Goal: Entertainment & Leisure: Browse casually

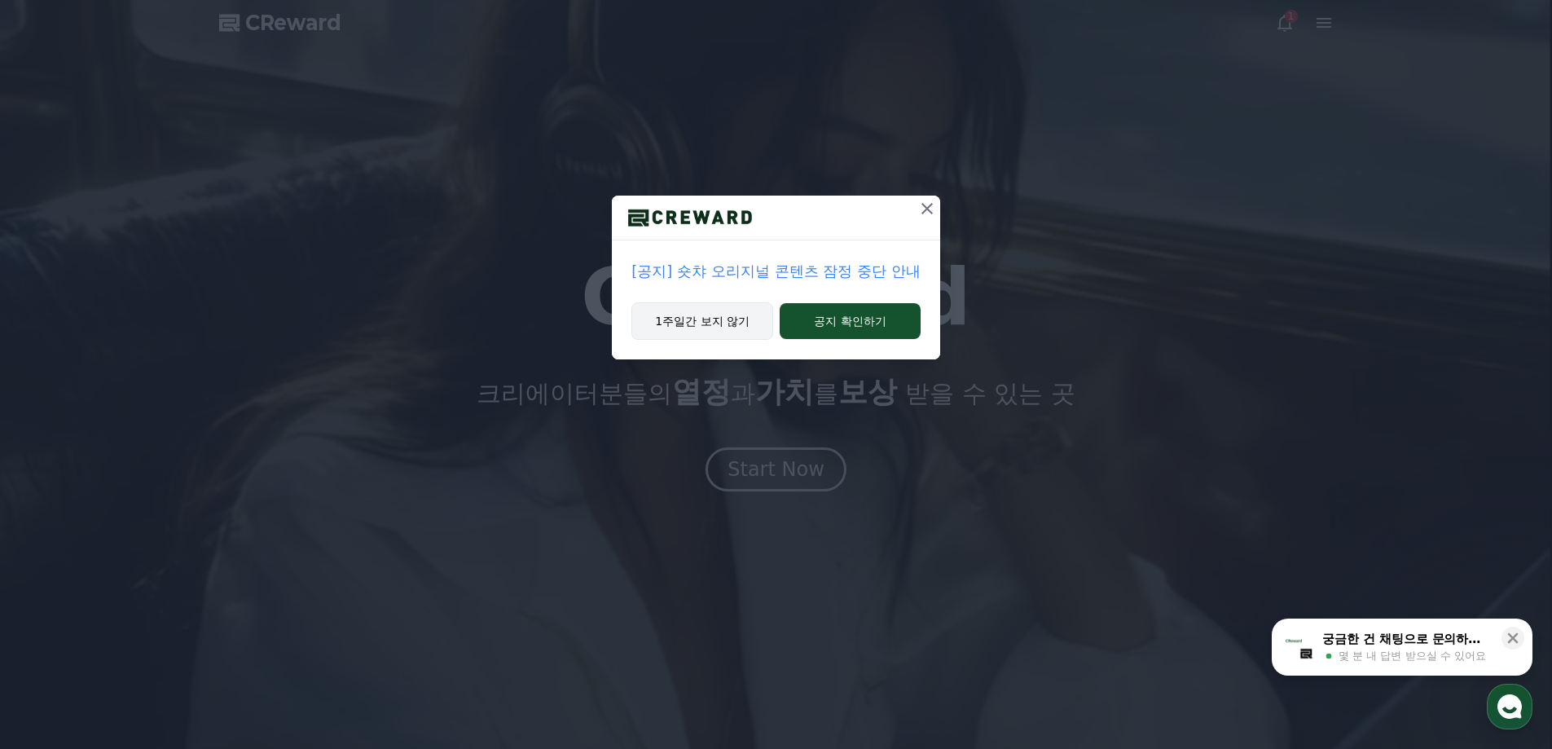
click at [764, 325] on button "1주일간 보지 않기" at bounding box center [703, 320] width 142 height 37
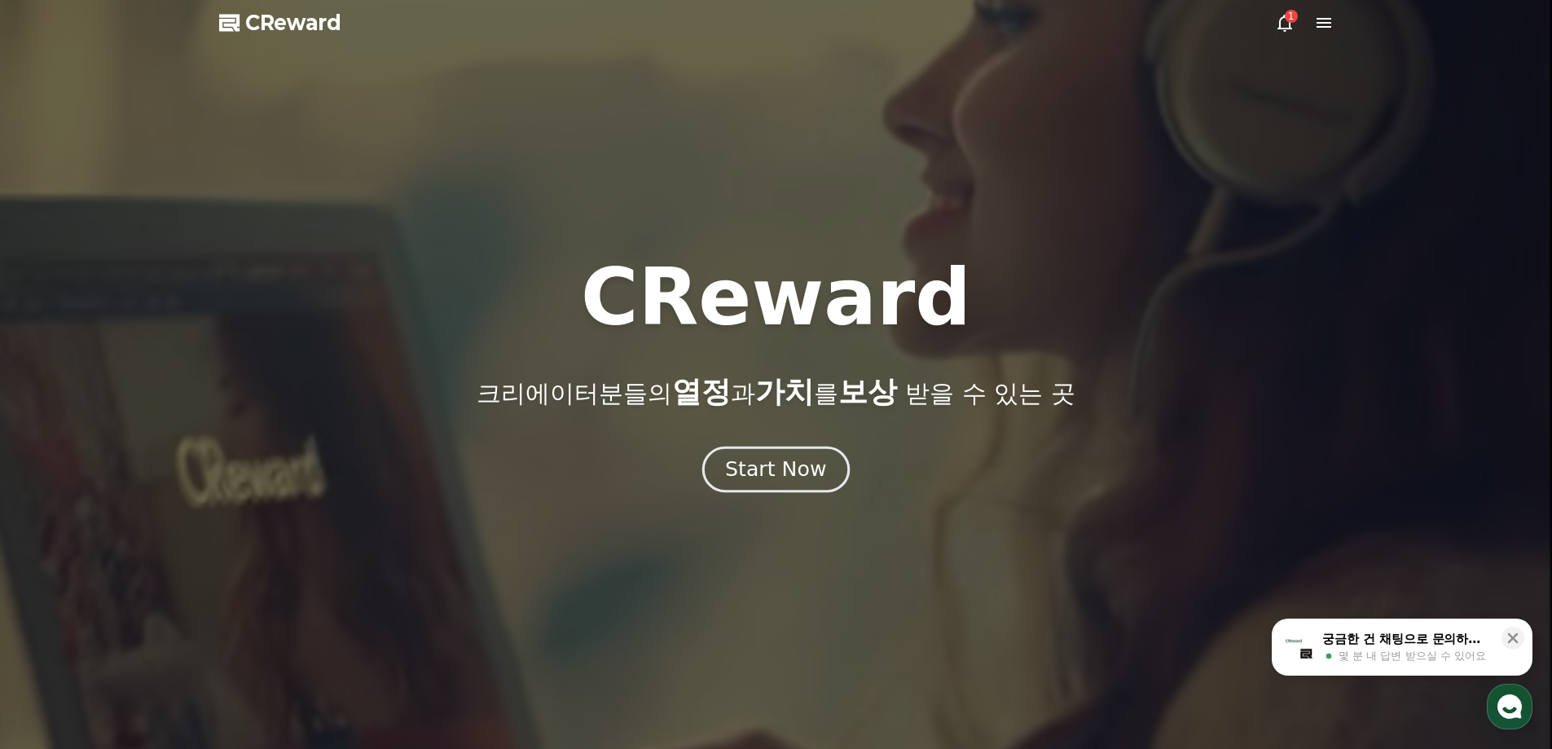
click at [808, 475] on div "Start Now" at bounding box center [775, 470] width 101 height 28
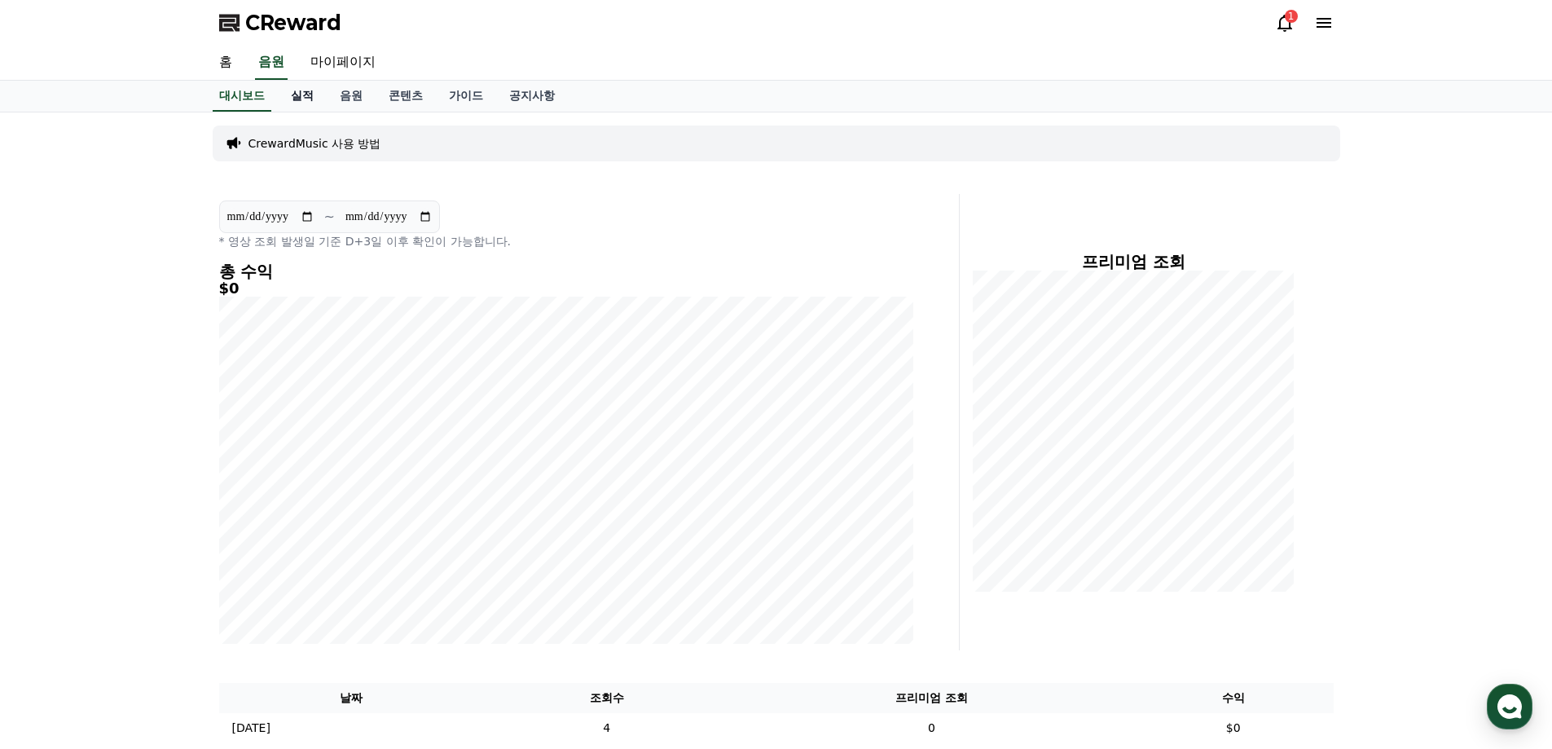
click at [308, 100] on link "실적" at bounding box center [302, 96] width 49 height 31
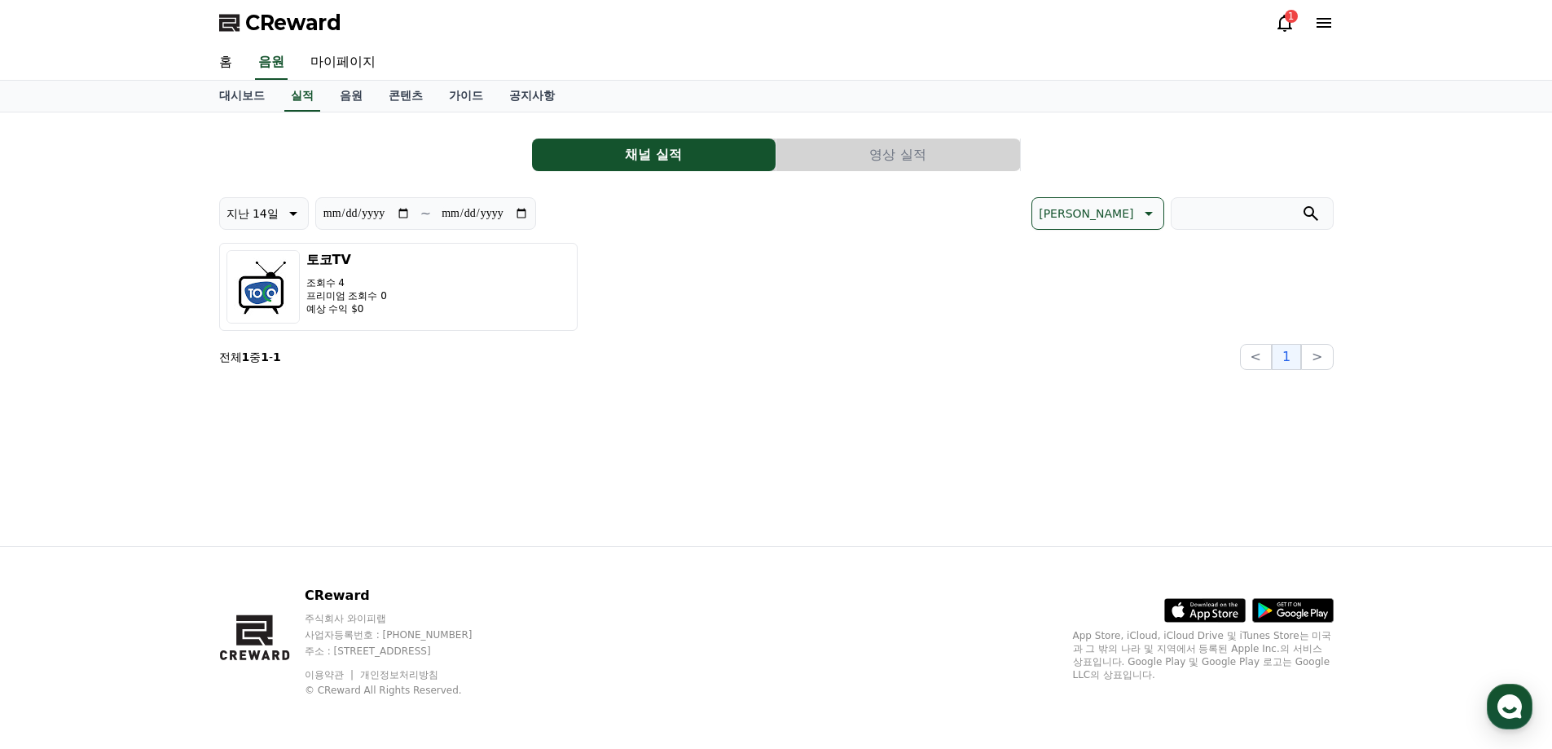
click at [918, 152] on button "영상 실적" at bounding box center [899, 155] width 244 height 33
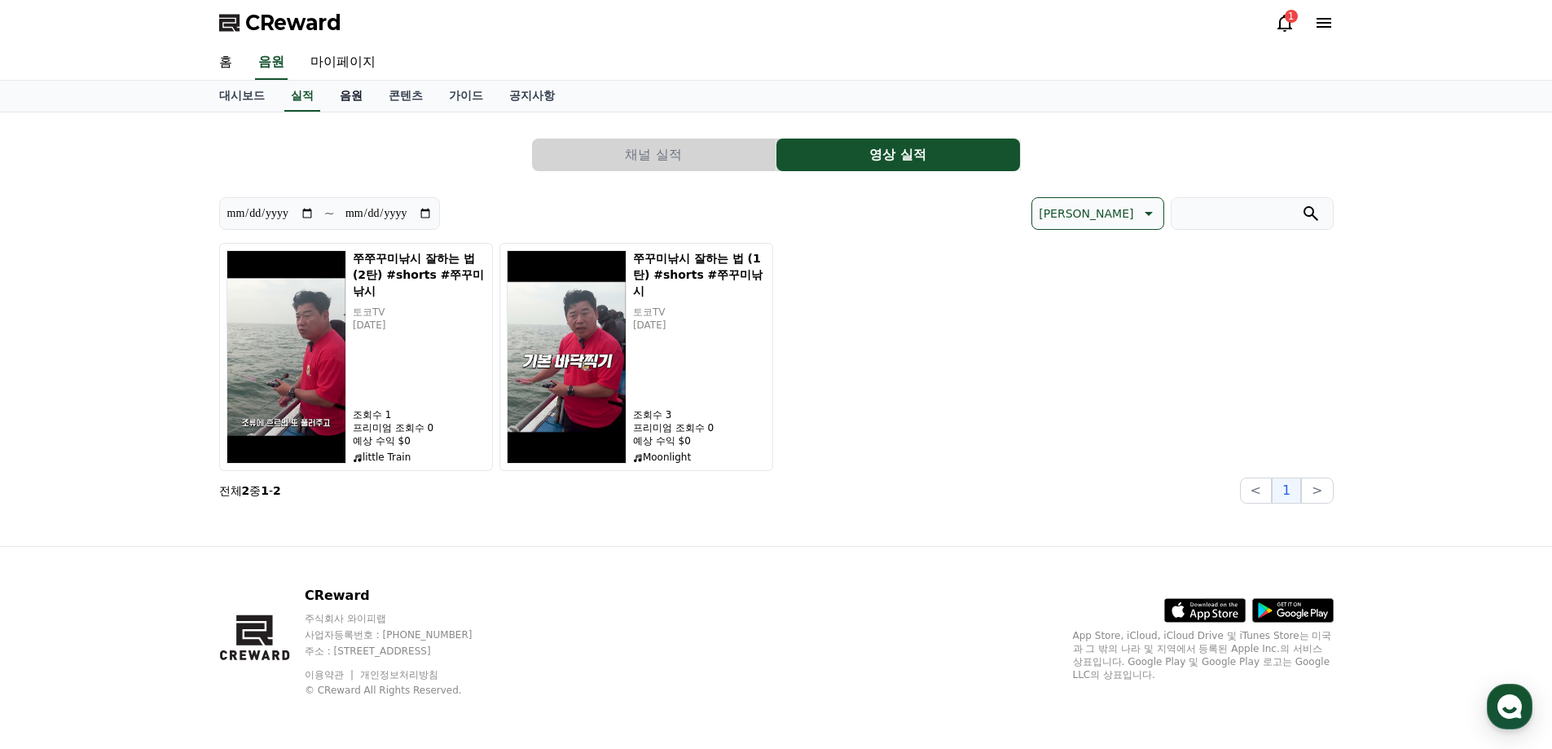
click at [354, 104] on link "음원" at bounding box center [351, 96] width 49 height 31
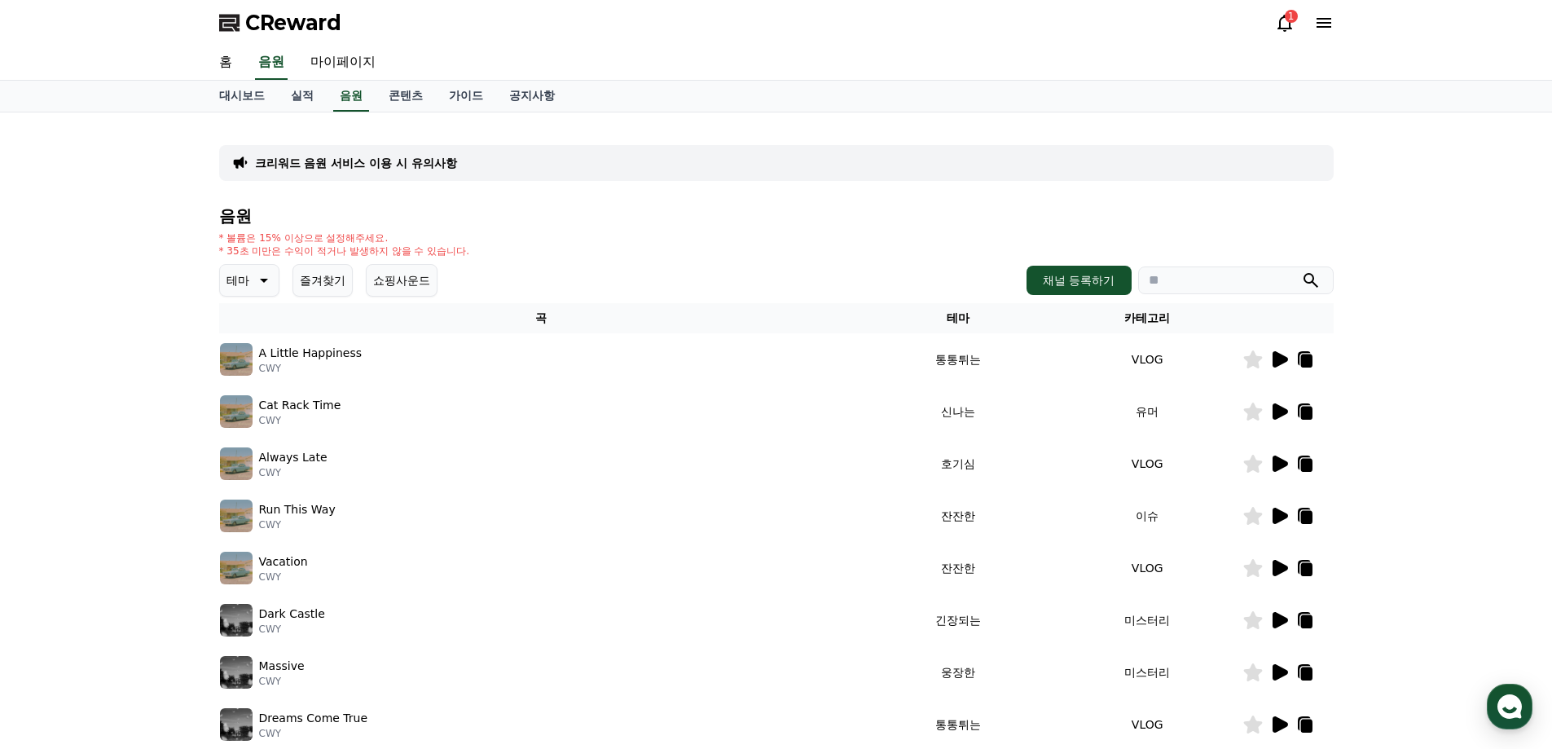
click at [425, 293] on button "쇼핑사운드" at bounding box center [402, 280] width 72 height 33
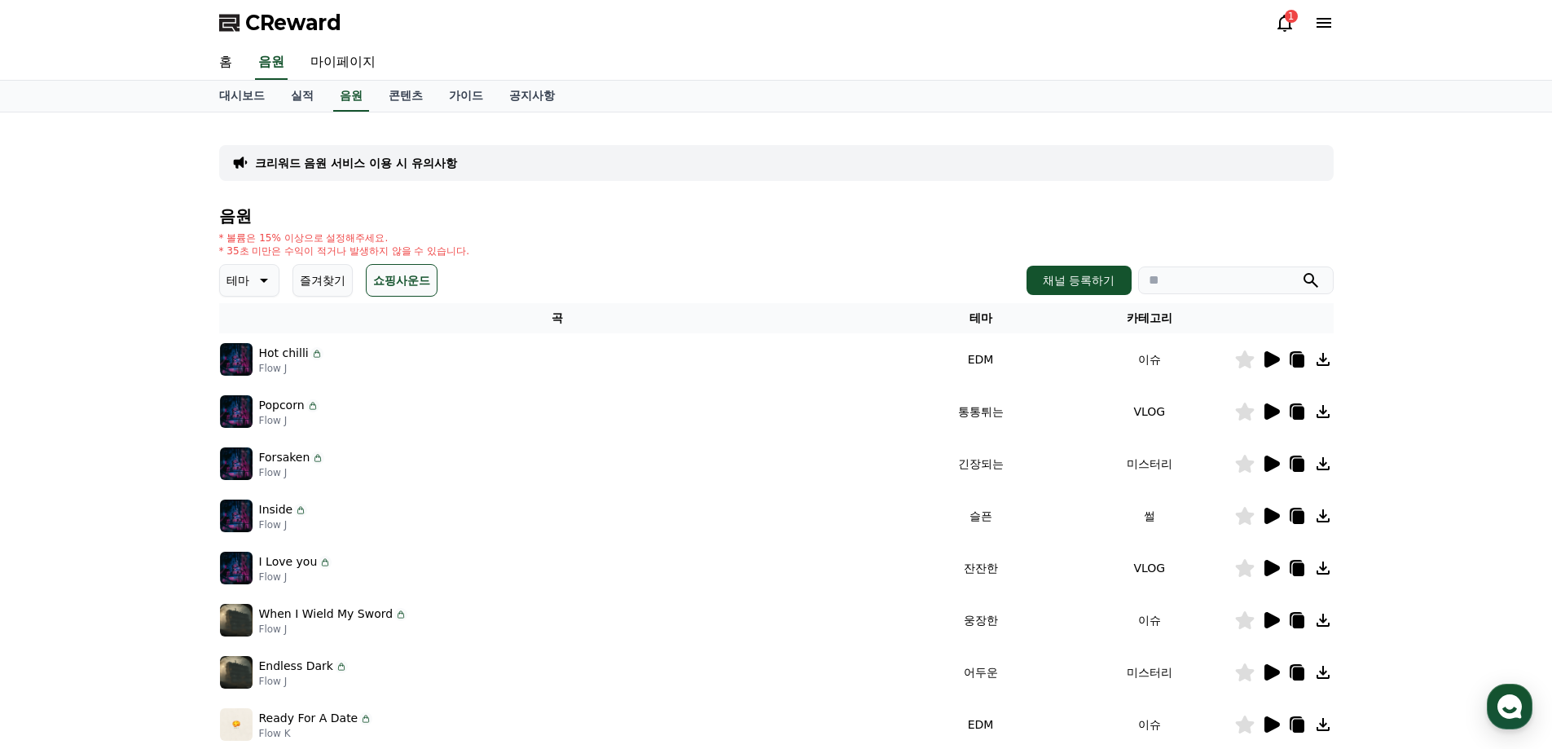
click at [391, 287] on button "쇼핑사운드" at bounding box center [402, 280] width 72 height 33
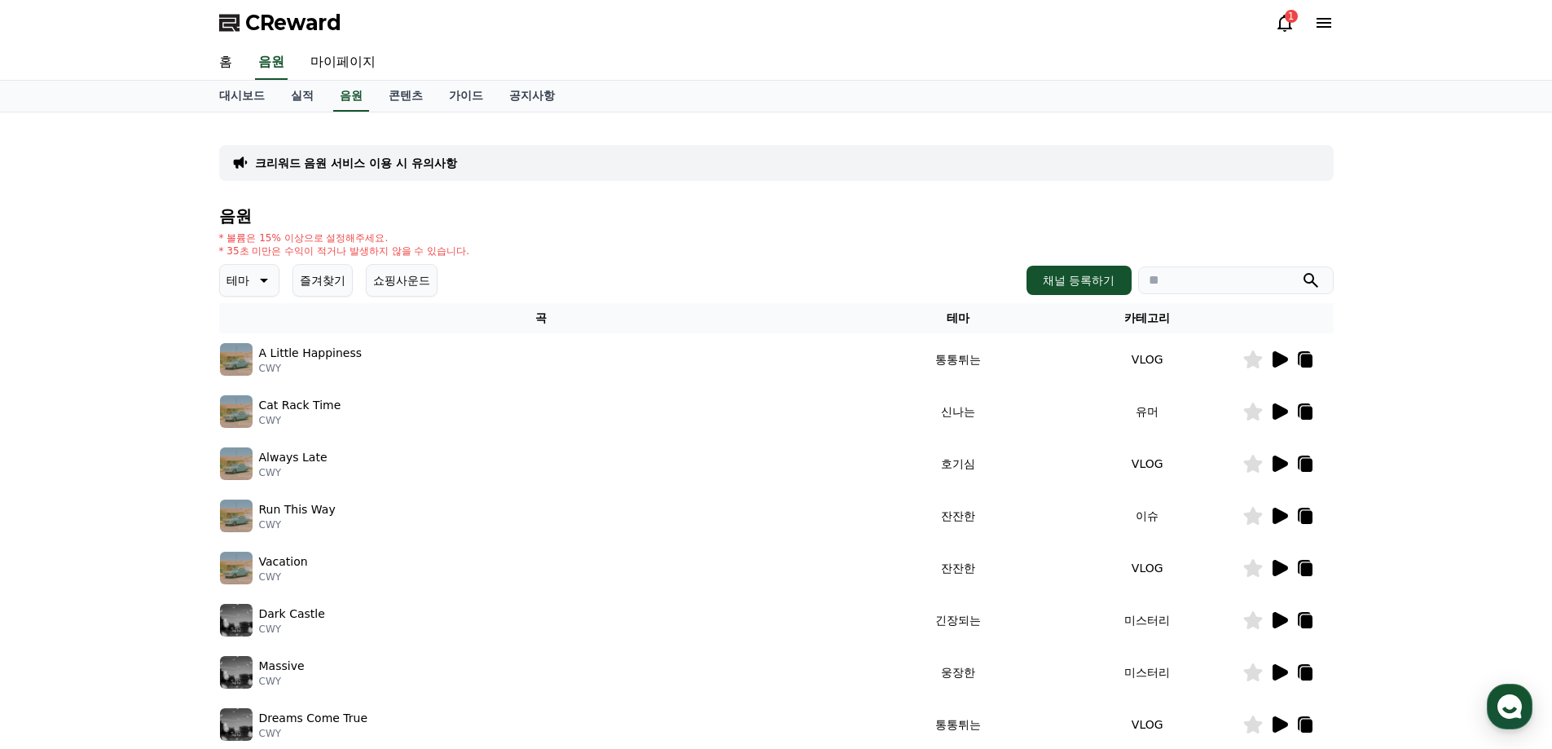
click at [263, 281] on icon at bounding box center [264, 281] width 8 height 4
click at [254, 334] on button "호기심" at bounding box center [245, 327] width 47 height 36
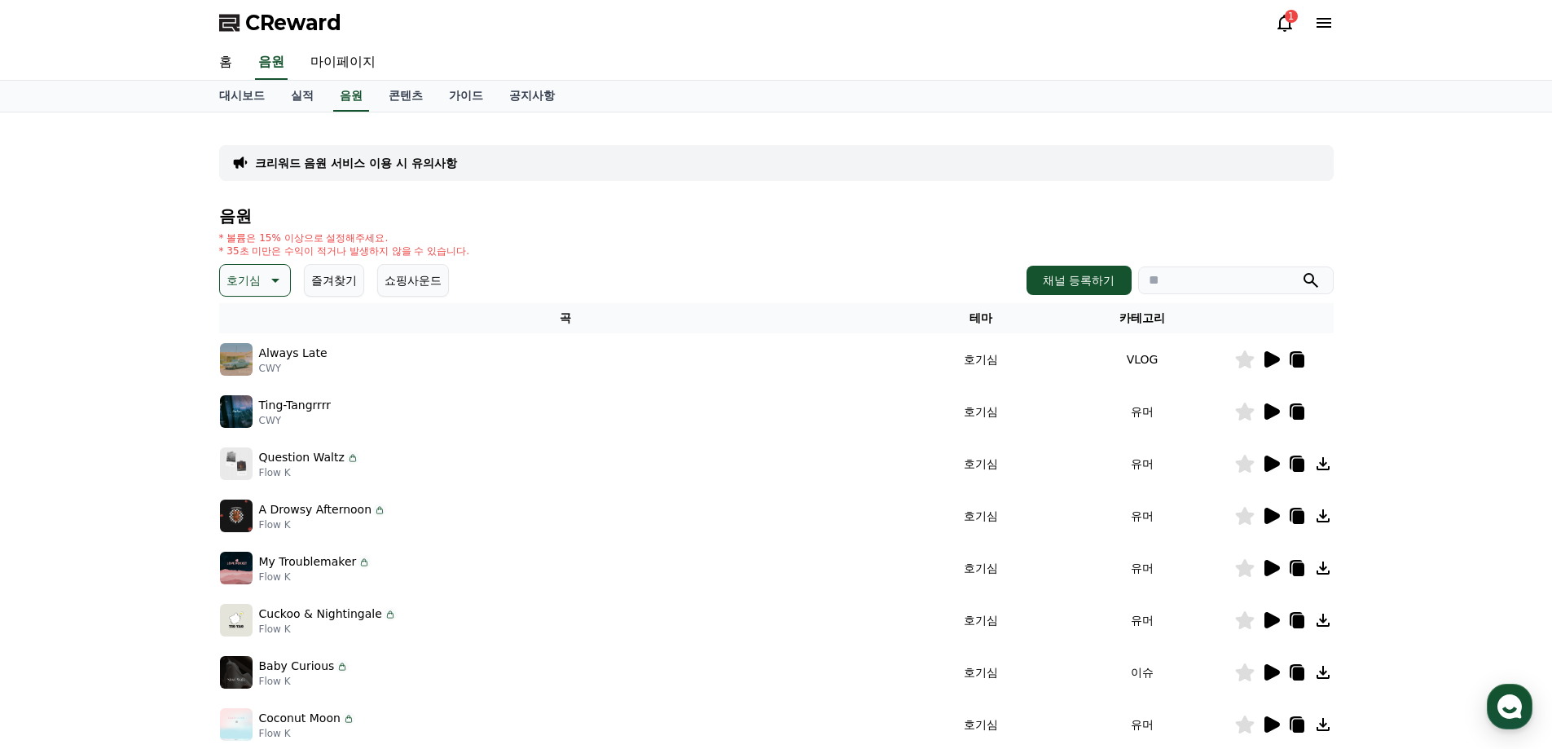
click at [1276, 362] on icon at bounding box center [1272, 359] width 15 height 16
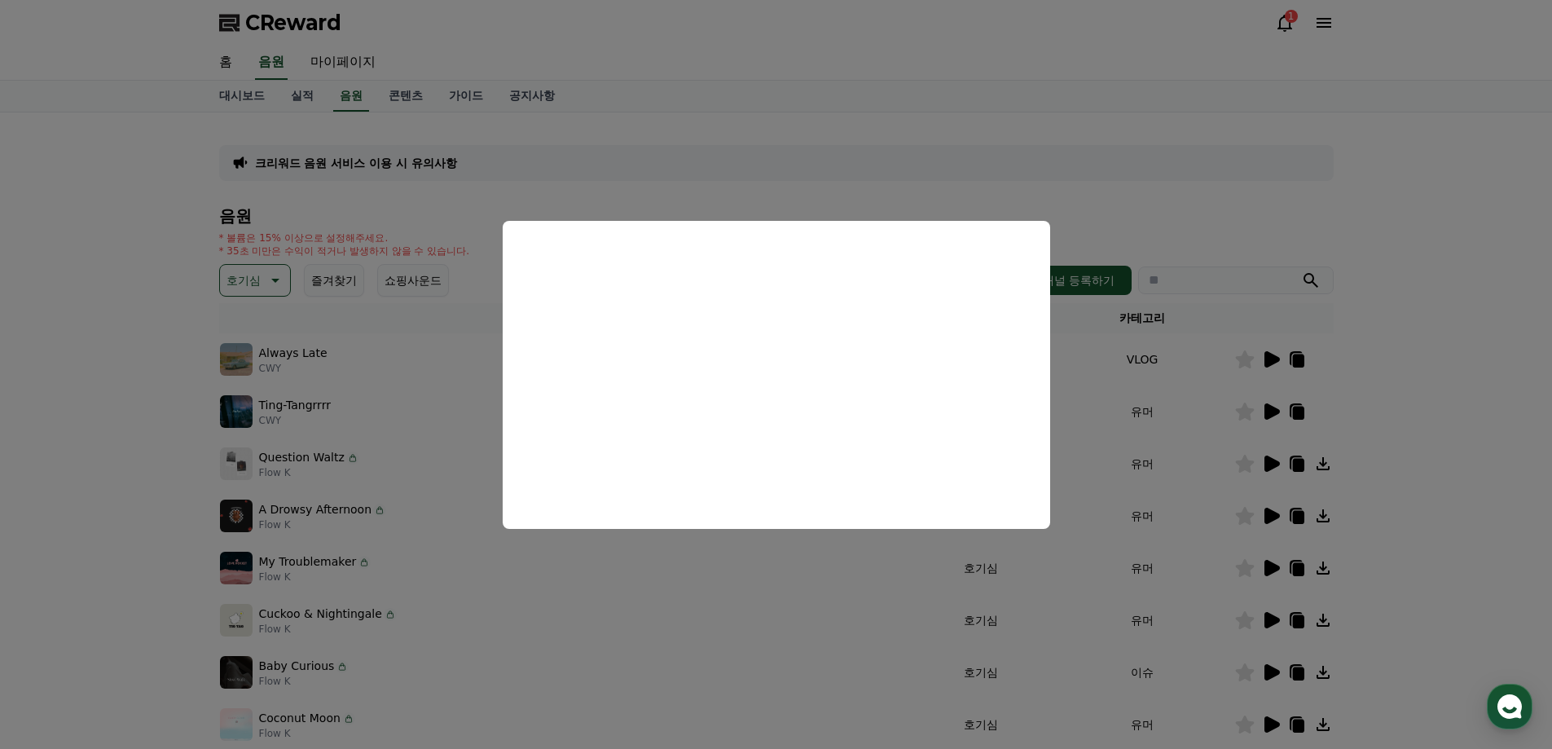
click at [1494, 407] on button "close modal" at bounding box center [776, 374] width 1552 height 749
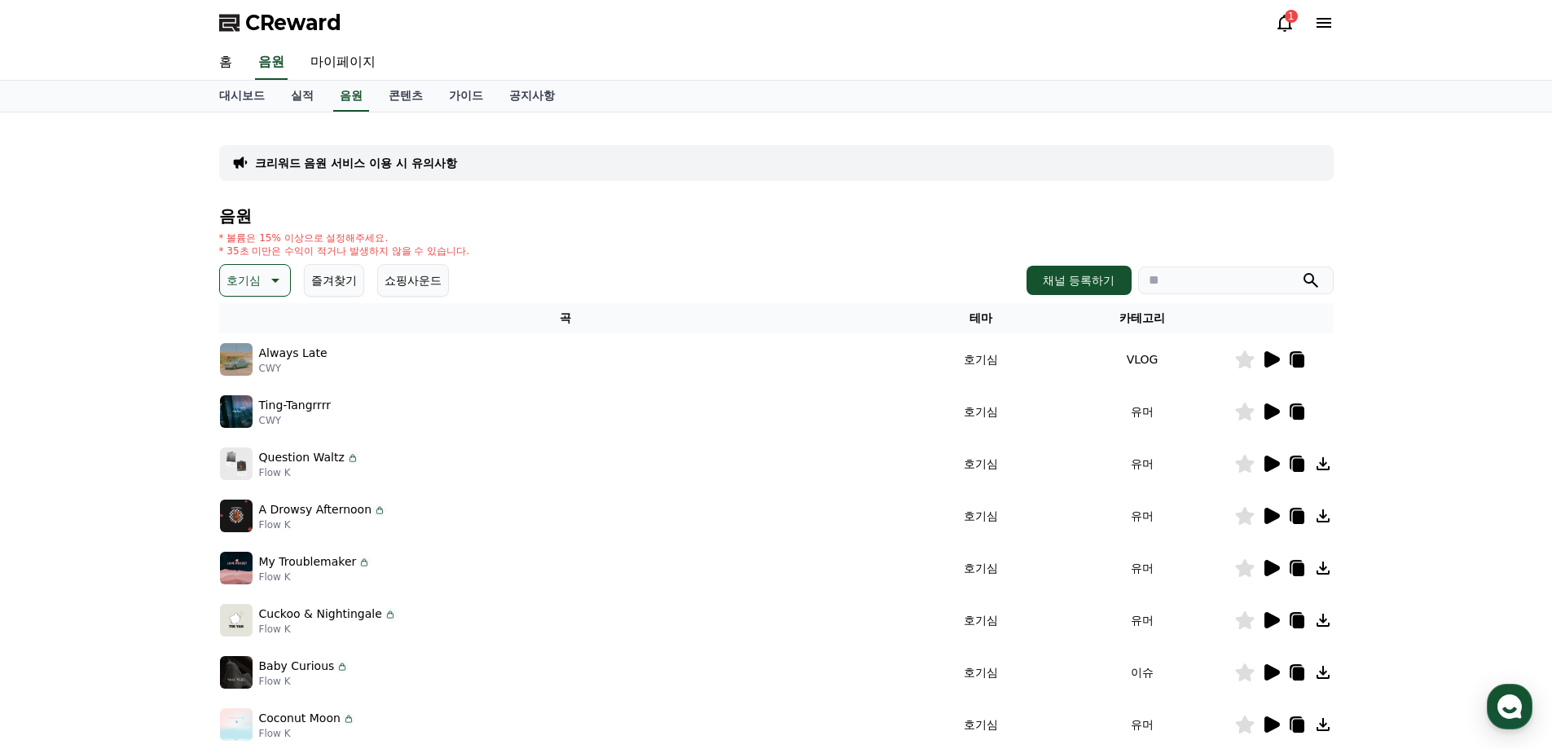
click at [1271, 470] on icon at bounding box center [1271, 464] width 20 height 20
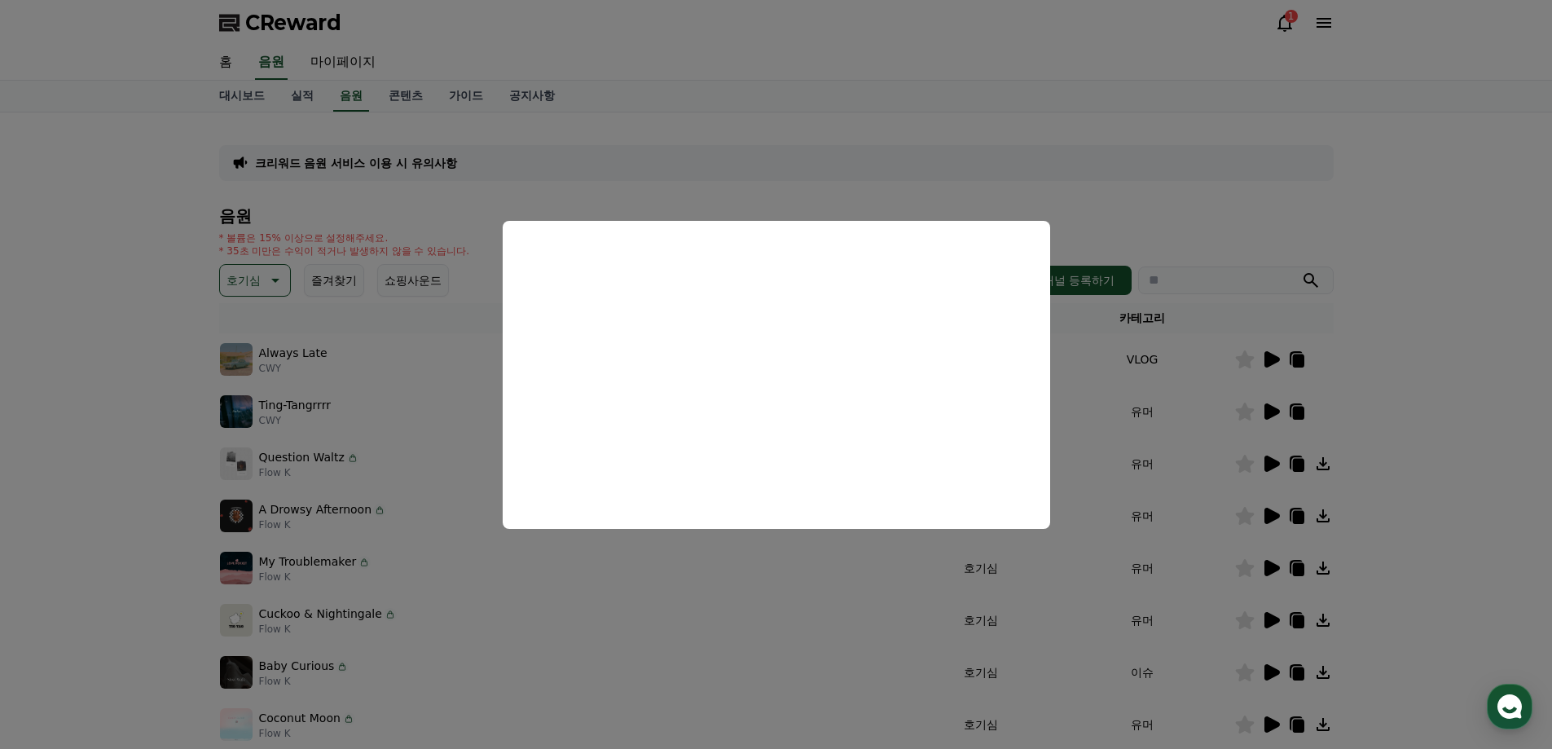
click at [1486, 373] on button "close modal" at bounding box center [776, 374] width 1552 height 749
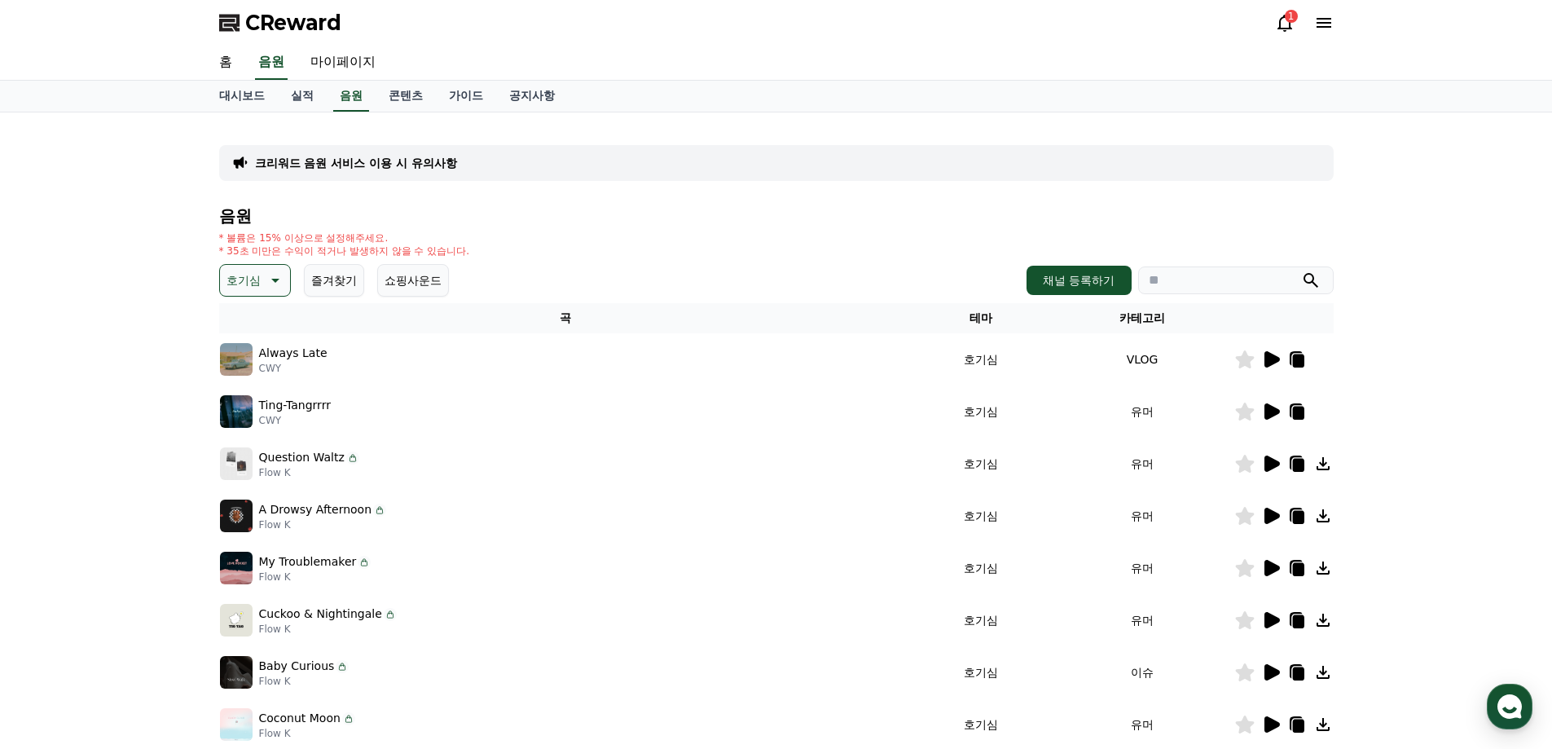
click at [280, 280] on icon at bounding box center [274, 281] width 20 height 20
click at [249, 336] on button "밝은" at bounding box center [240, 330] width 36 height 36
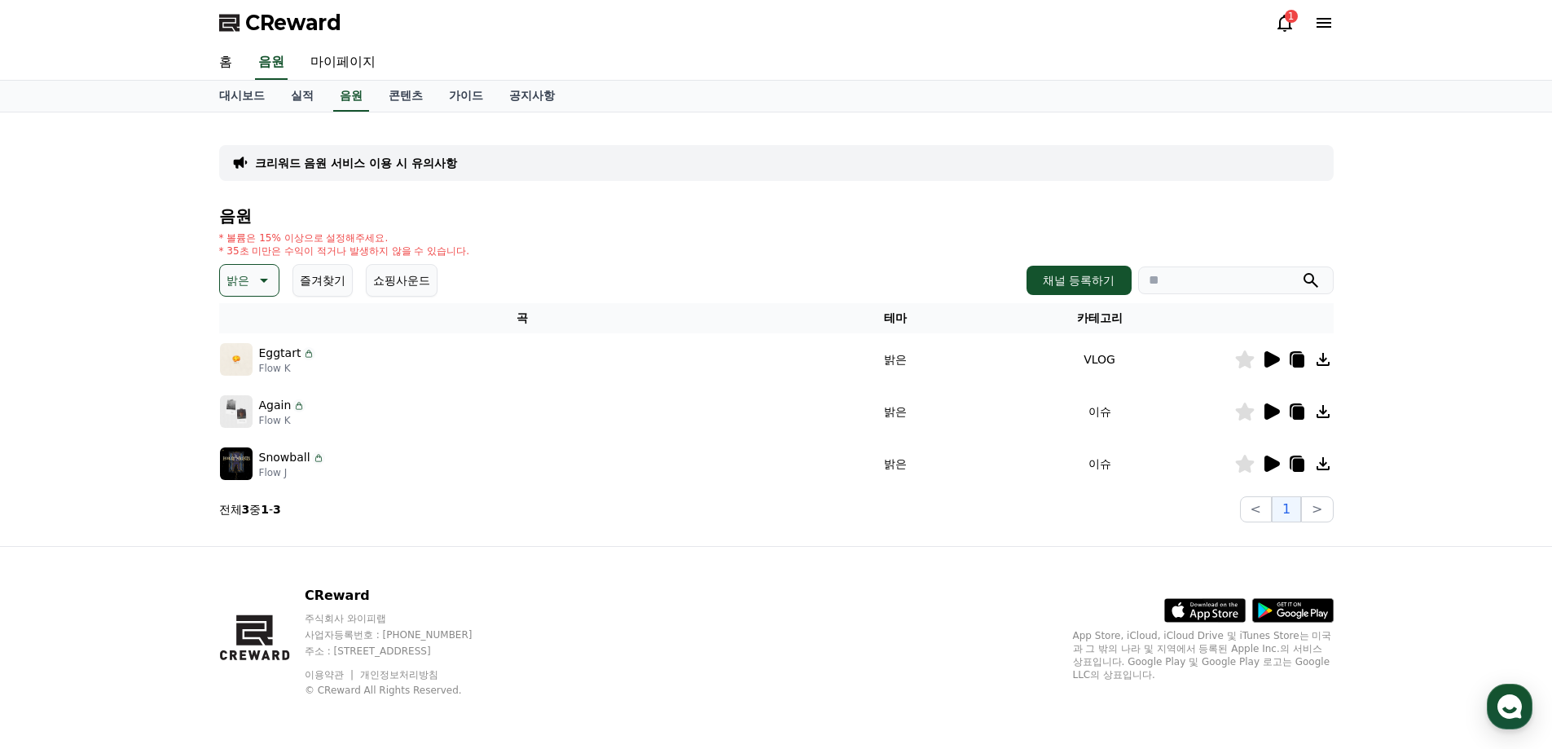
click at [1271, 363] on icon at bounding box center [1272, 359] width 15 height 16
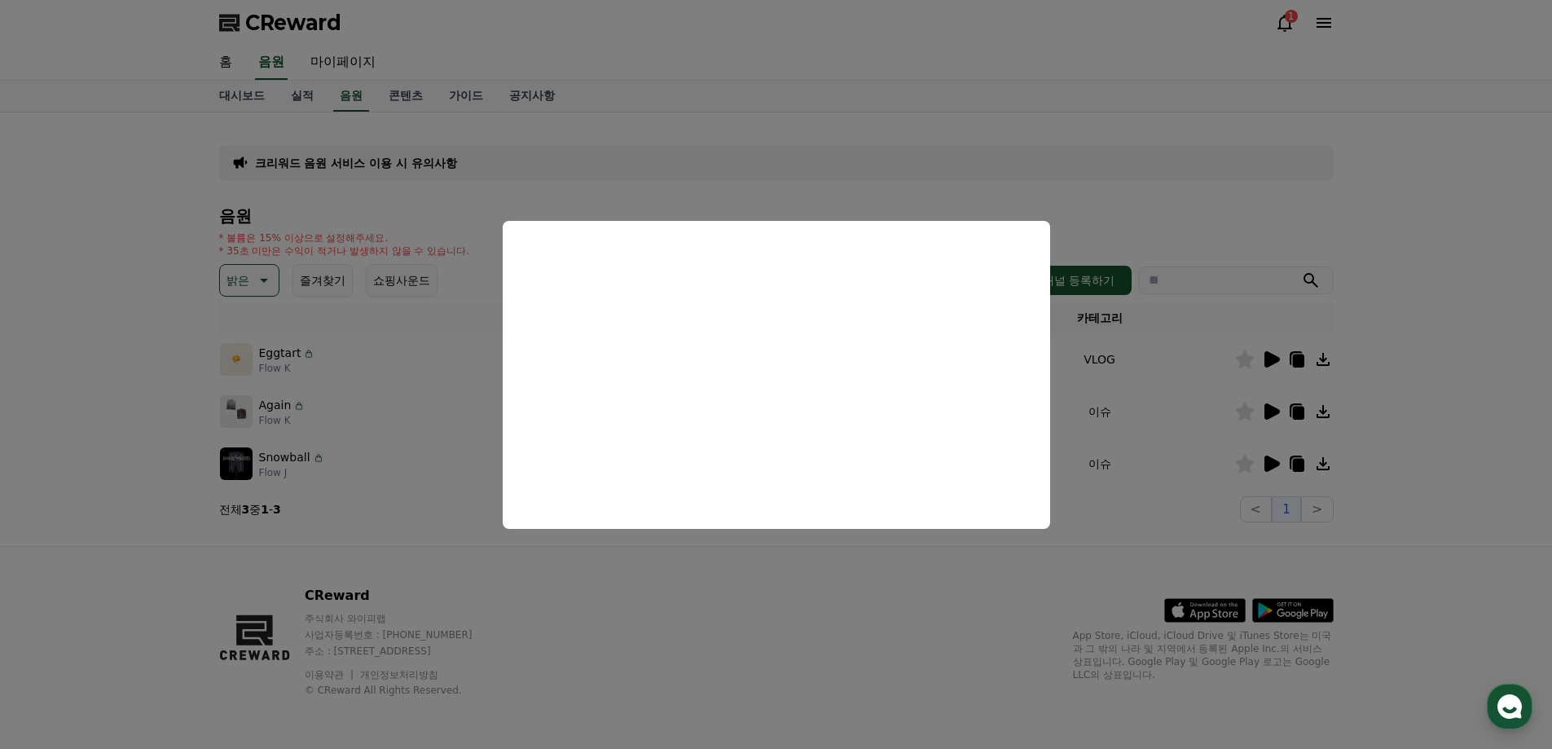
click at [775, 583] on button "close modal" at bounding box center [776, 374] width 1552 height 749
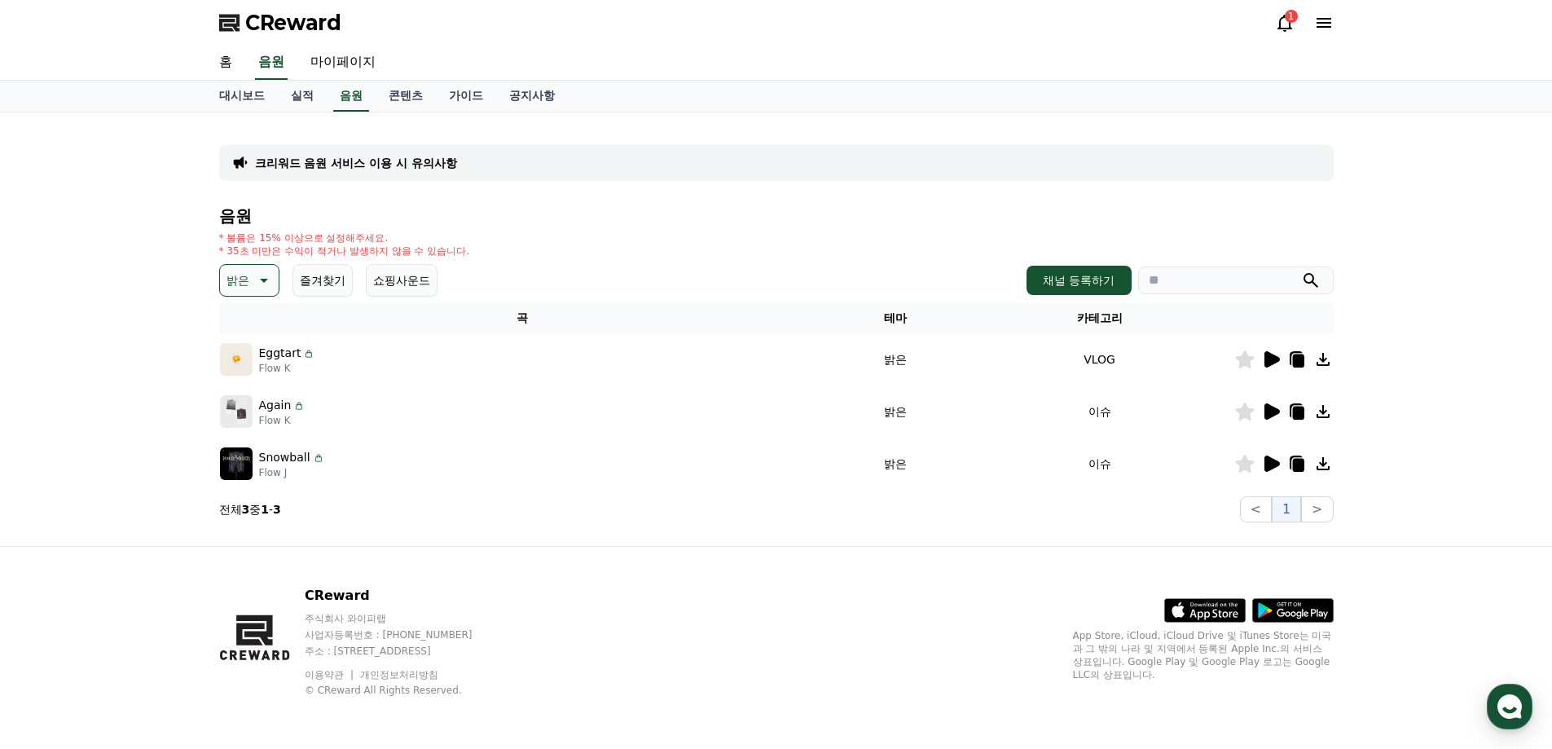
click at [1327, 361] on icon at bounding box center [1324, 360] width 20 height 20
click at [1274, 411] on icon at bounding box center [1272, 411] width 15 height 16
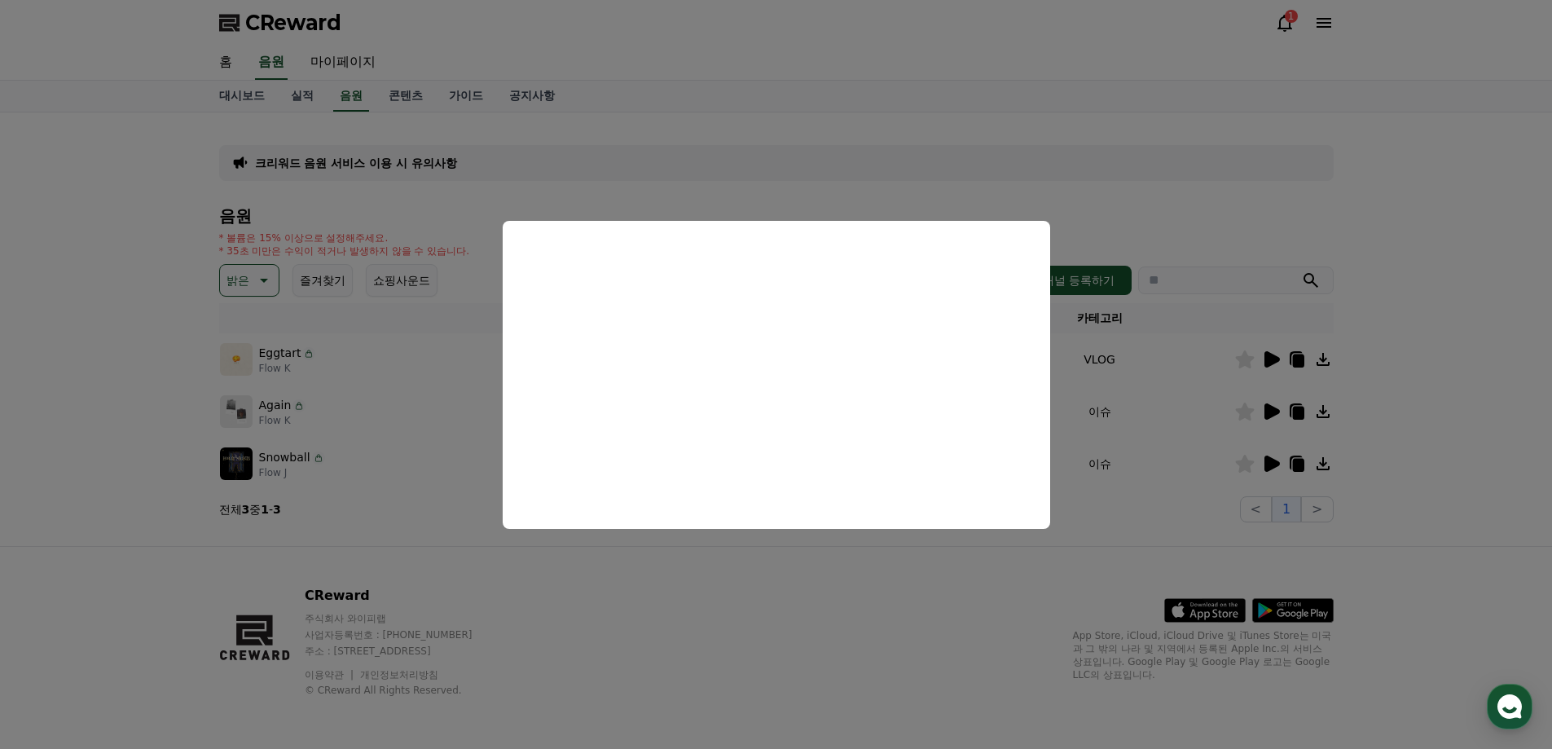
click at [781, 566] on button "close modal" at bounding box center [776, 374] width 1552 height 749
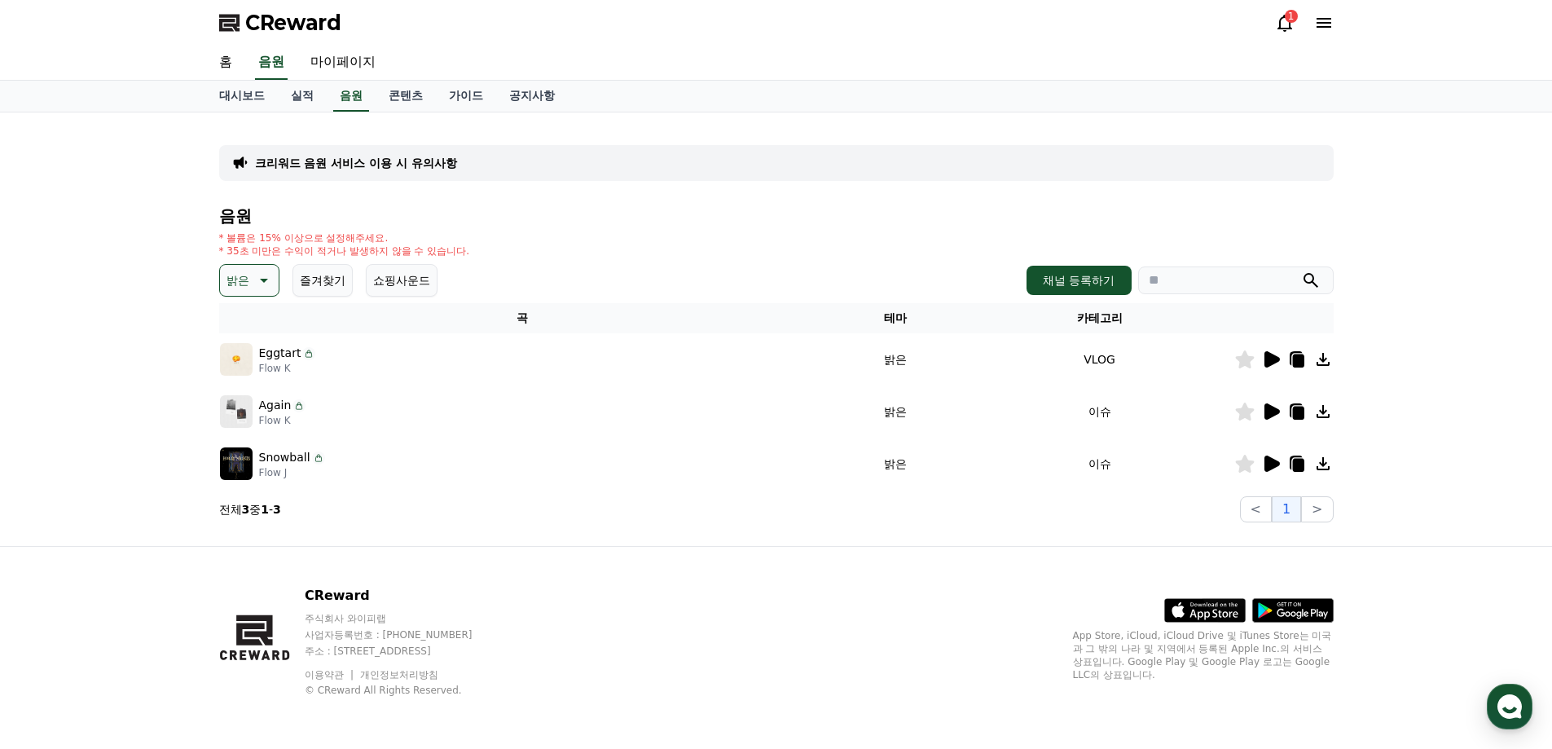
click at [1270, 464] on icon at bounding box center [1272, 464] width 15 height 16
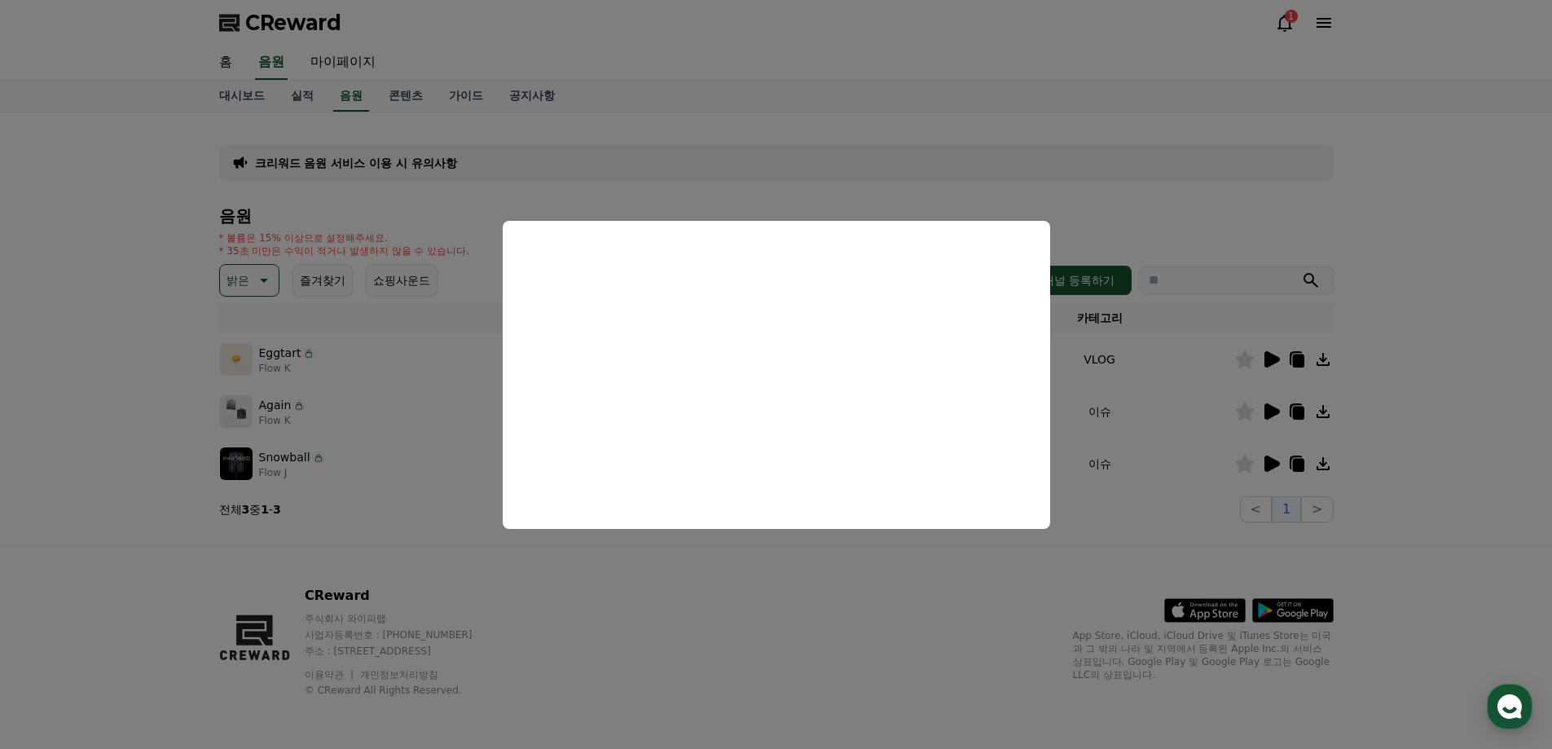
click at [682, 589] on button "close modal" at bounding box center [776, 374] width 1552 height 749
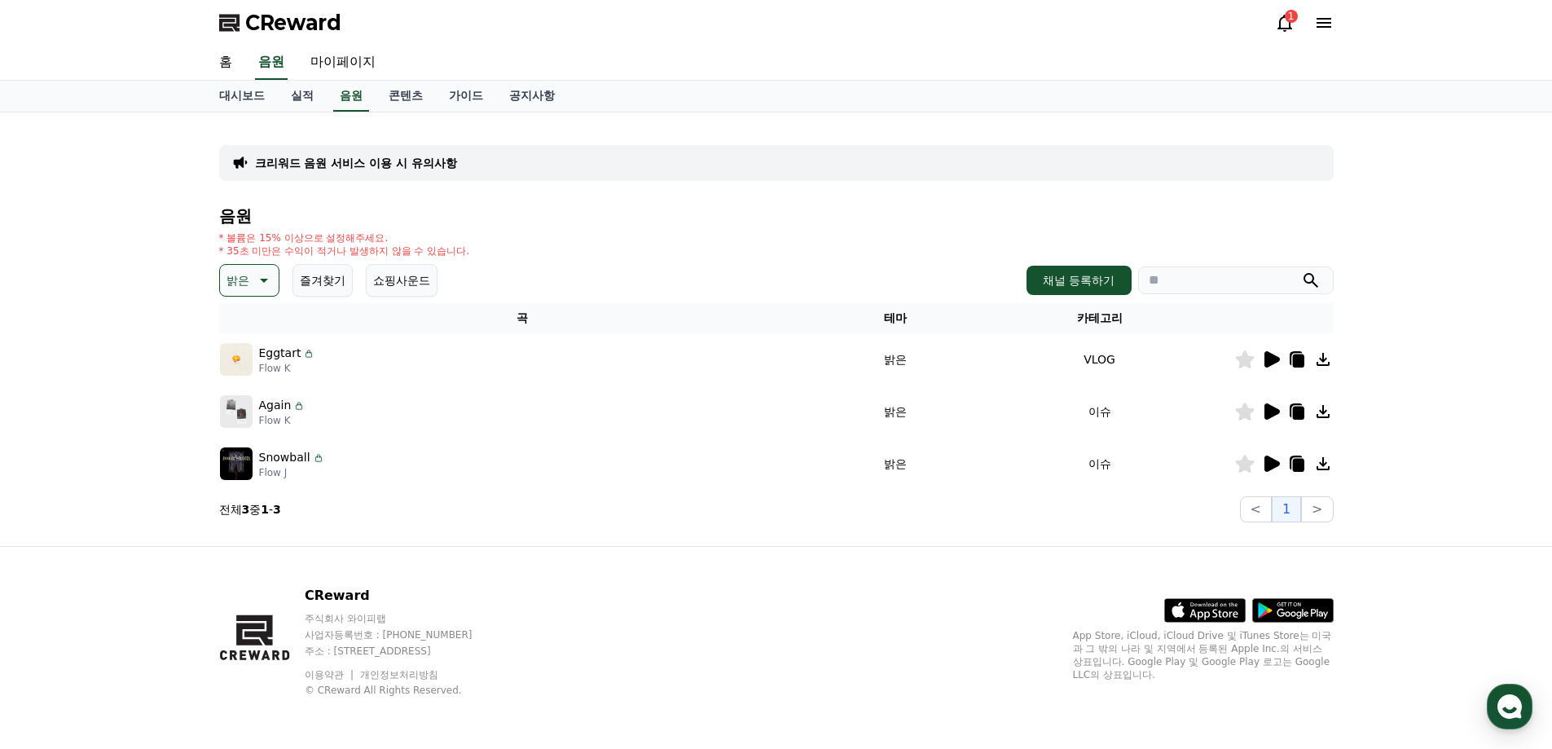
click at [1324, 464] on icon at bounding box center [1323, 463] width 13 height 13
click at [257, 289] on icon at bounding box center [263, 281] width 20 height 20
click at [264, 427] on button "즐거움" at bounding box center [245, 421] width 47 height 36
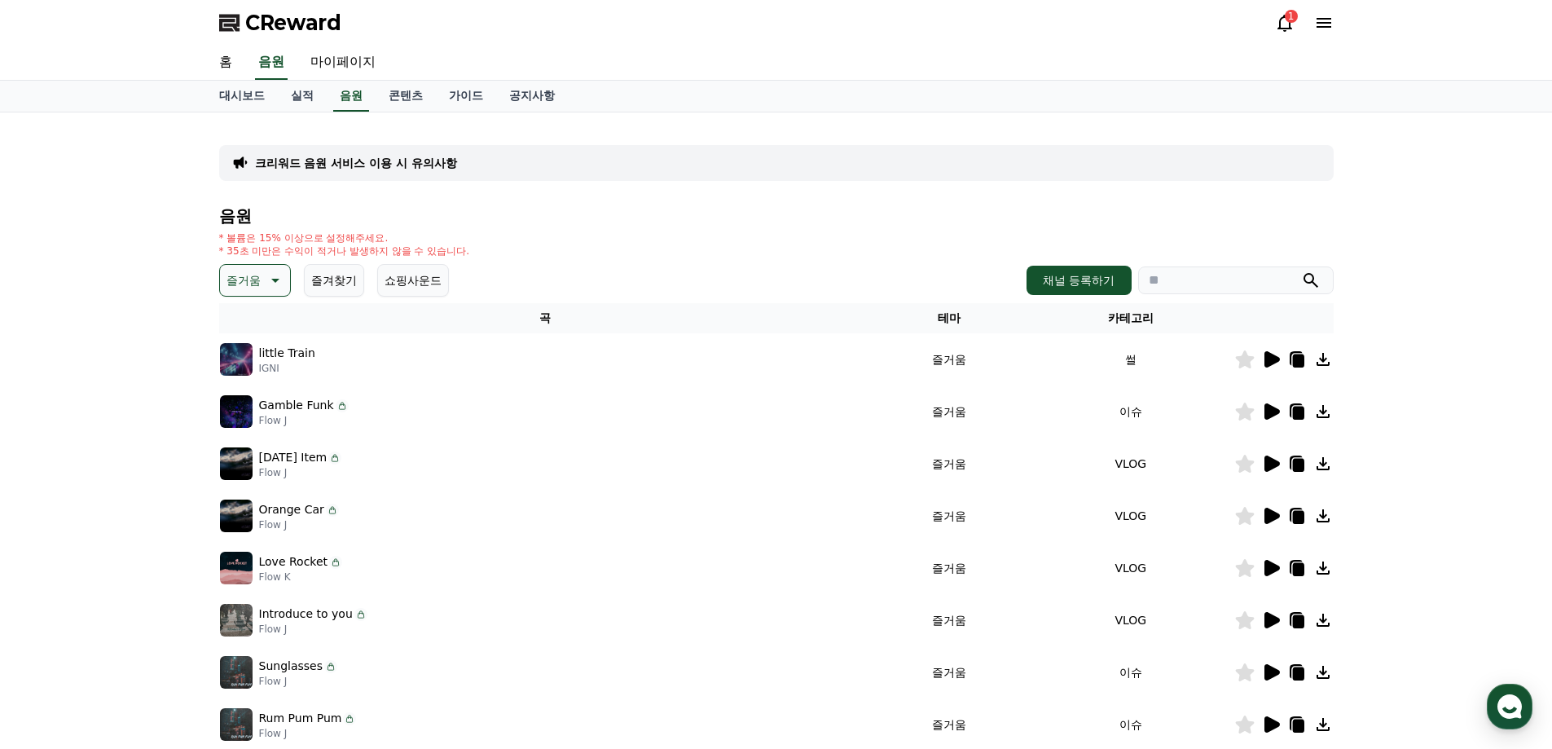
click at [1270, 363] on icon at bounding box center [1272, 359] width 15 height 16
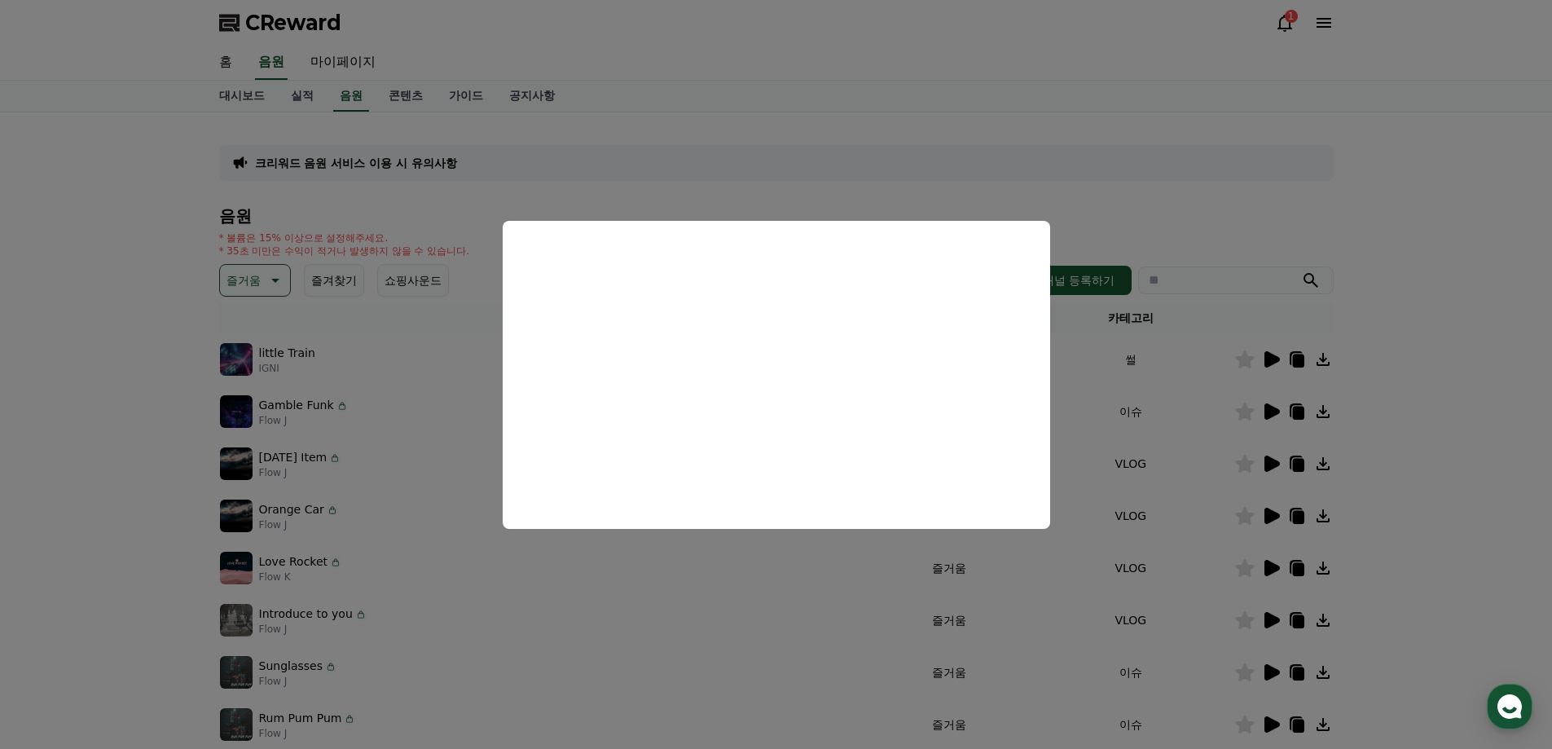
click at [1429, 382] on button "close modal" at bounding box center [776, 374] width 1552 height 749
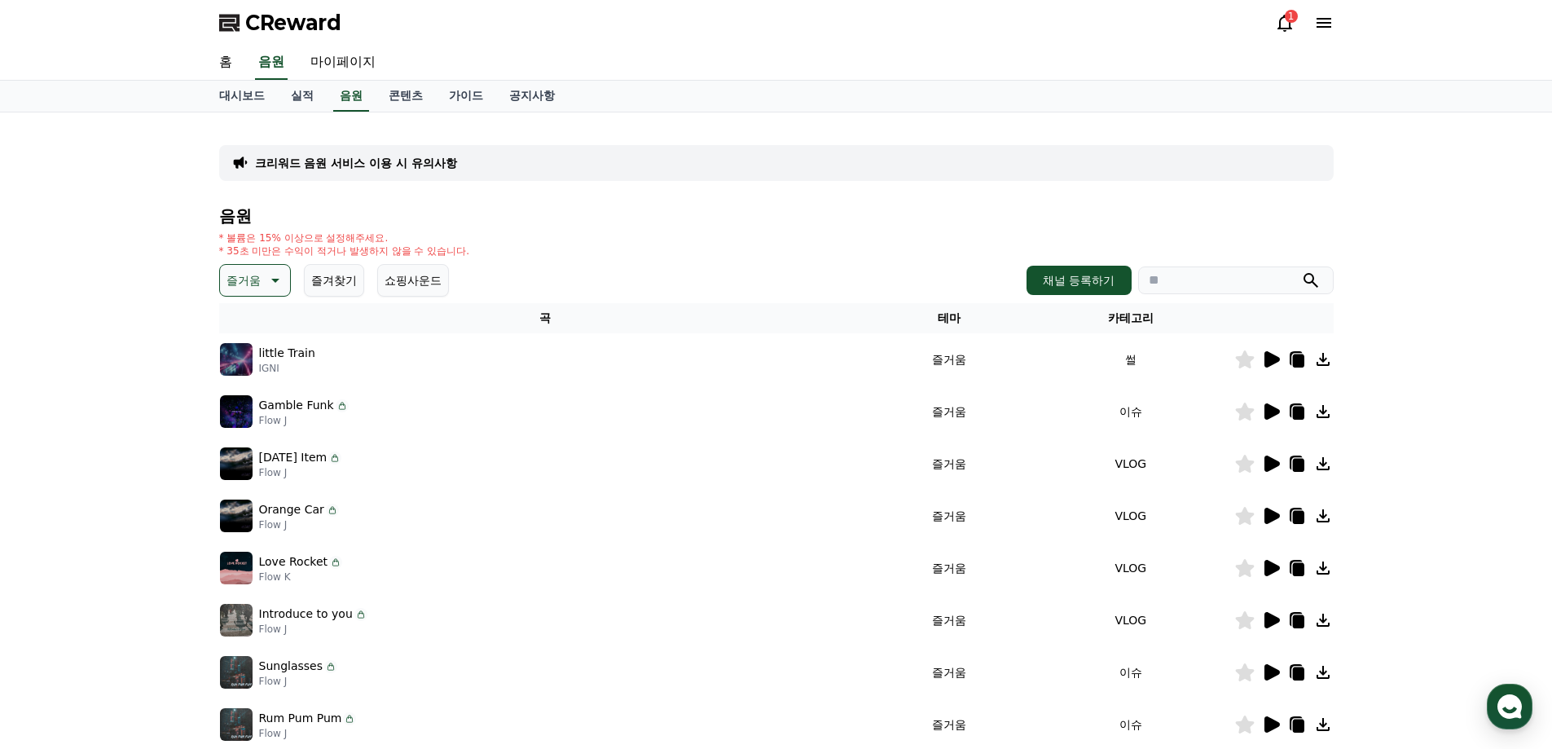
click at [1270, 617] on icon at bounding box center [1272, 620] width 15 height 16
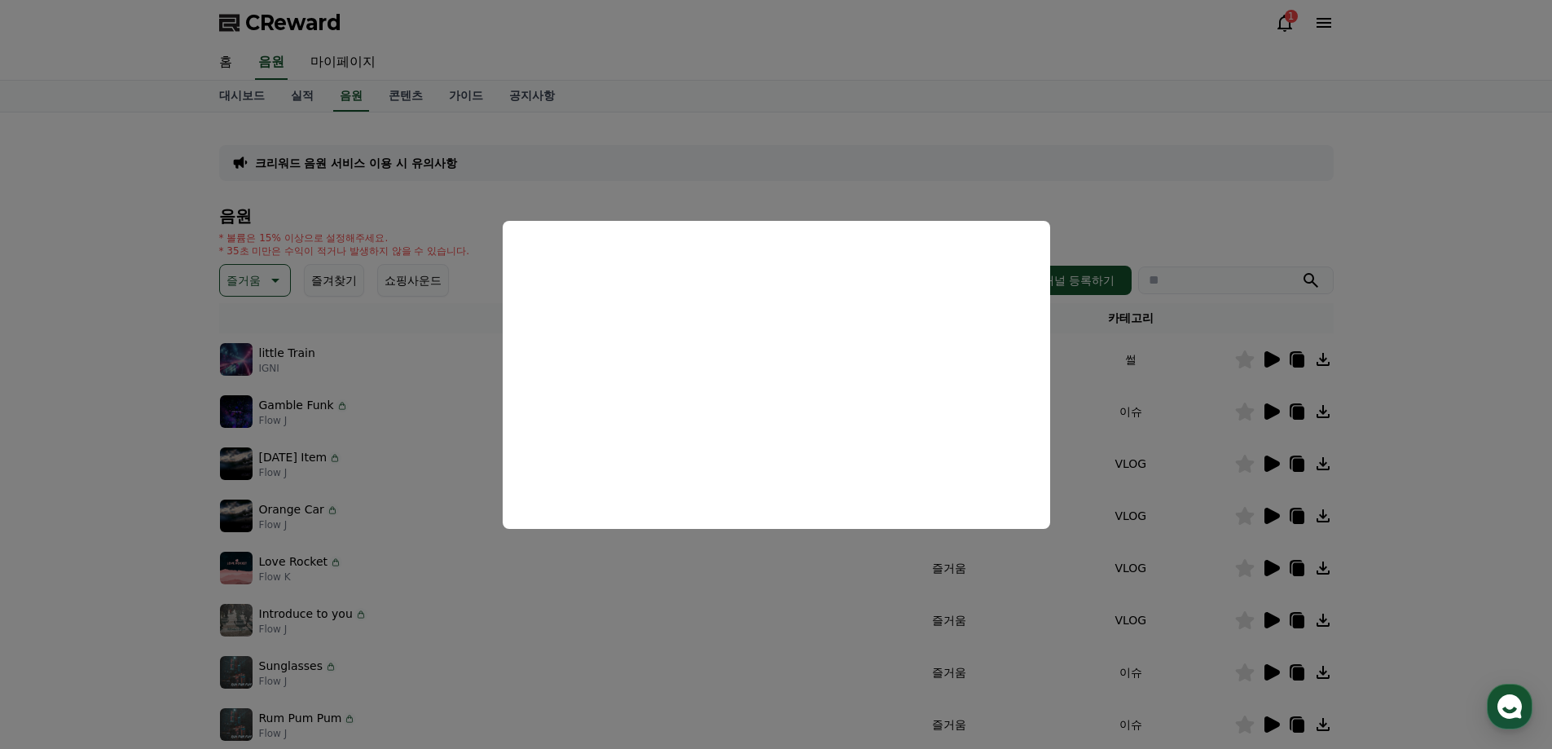
click at [1195, 214] on button "close modal" at bounding box center [776, 374] width 1552 height 749
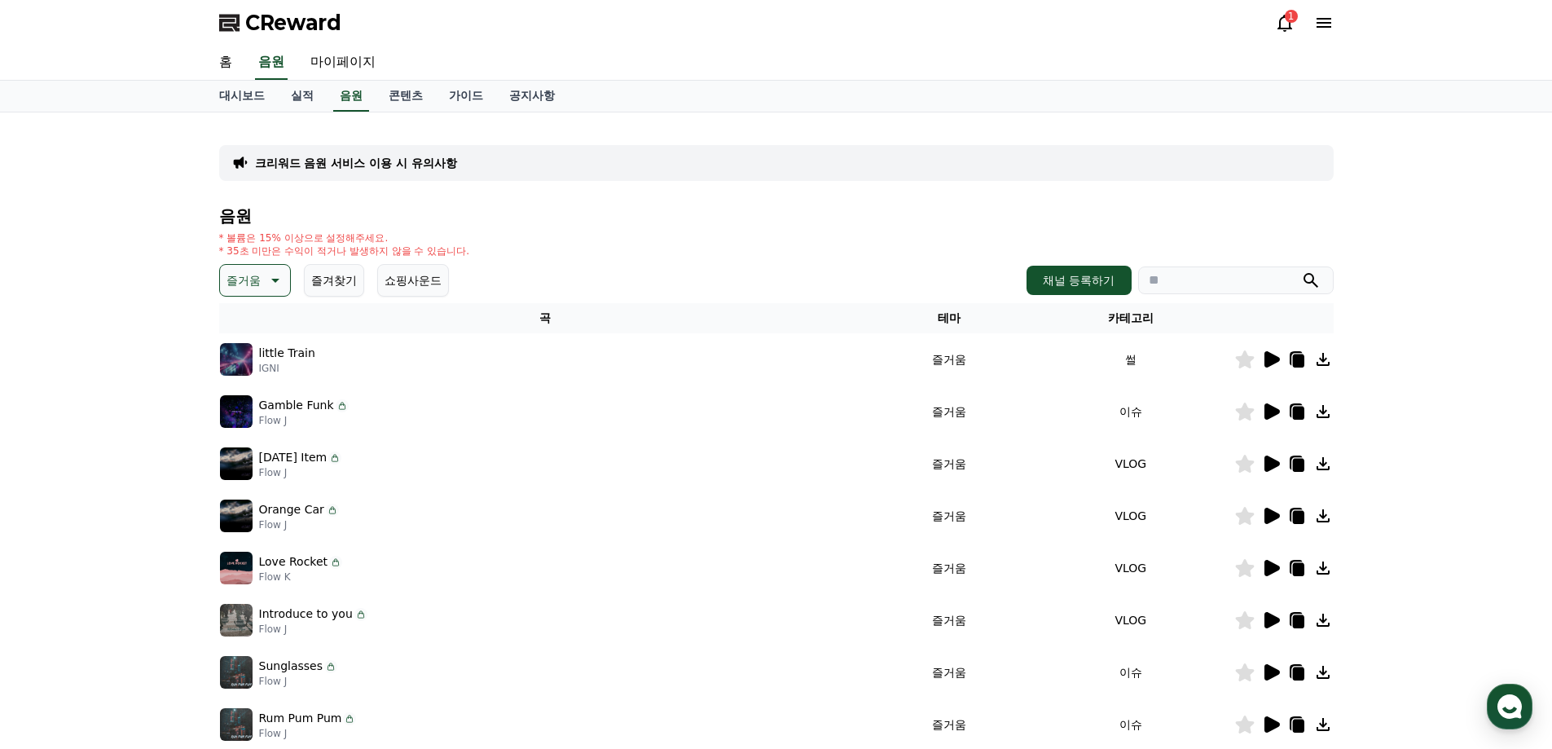
click at [1326, 621] on icon at bounding box center [1324, 620] width 20 height 20
click at [666, 542] on td "Love Rocket Flow K" at bounding box center [545, 568] width 652 height 52
click at [1275, 413] on icon at bounding box center [1272, 411] width 15 height 16
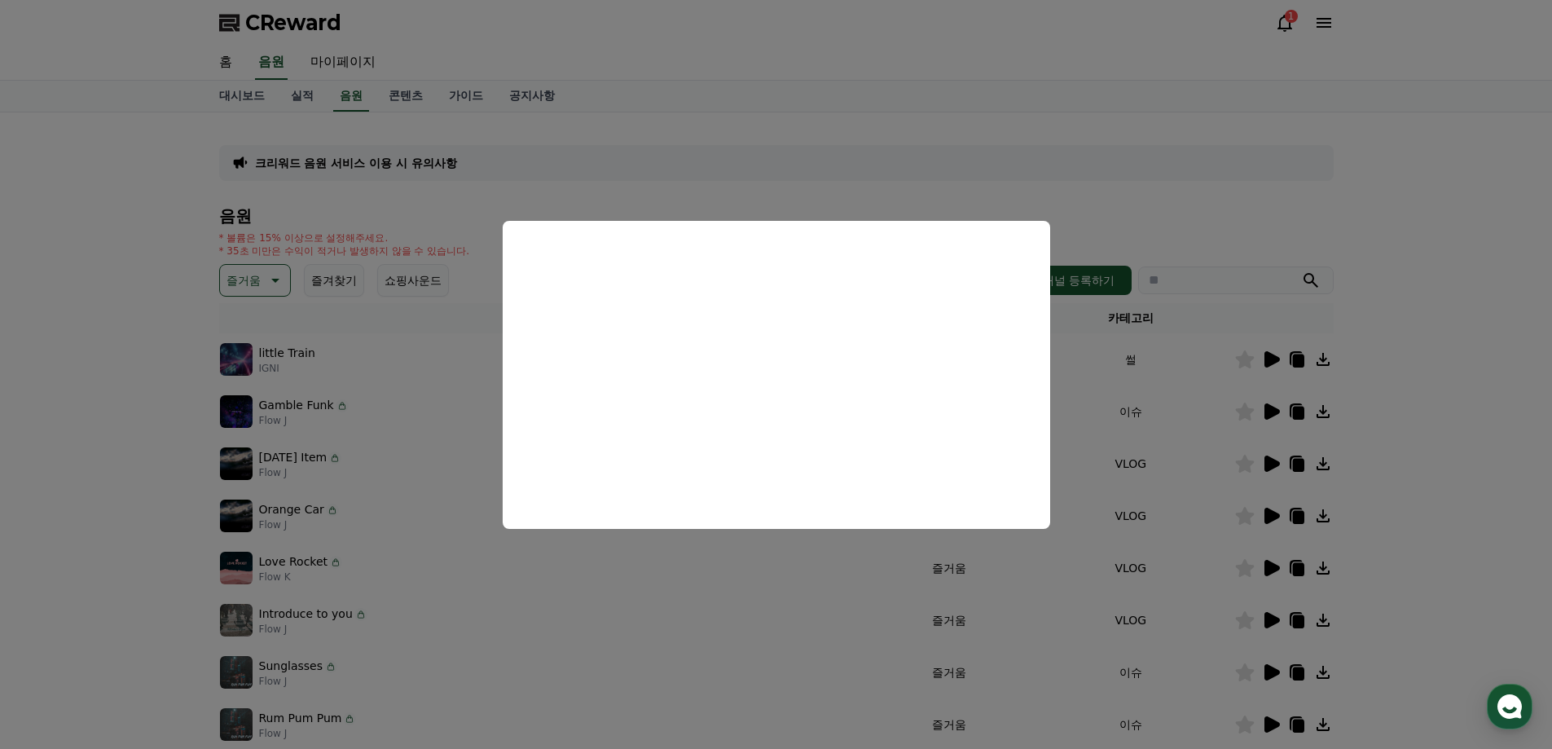
click at [1443, 416] on button "close modal" at bounding box center [776, 374] width 1552 height 749
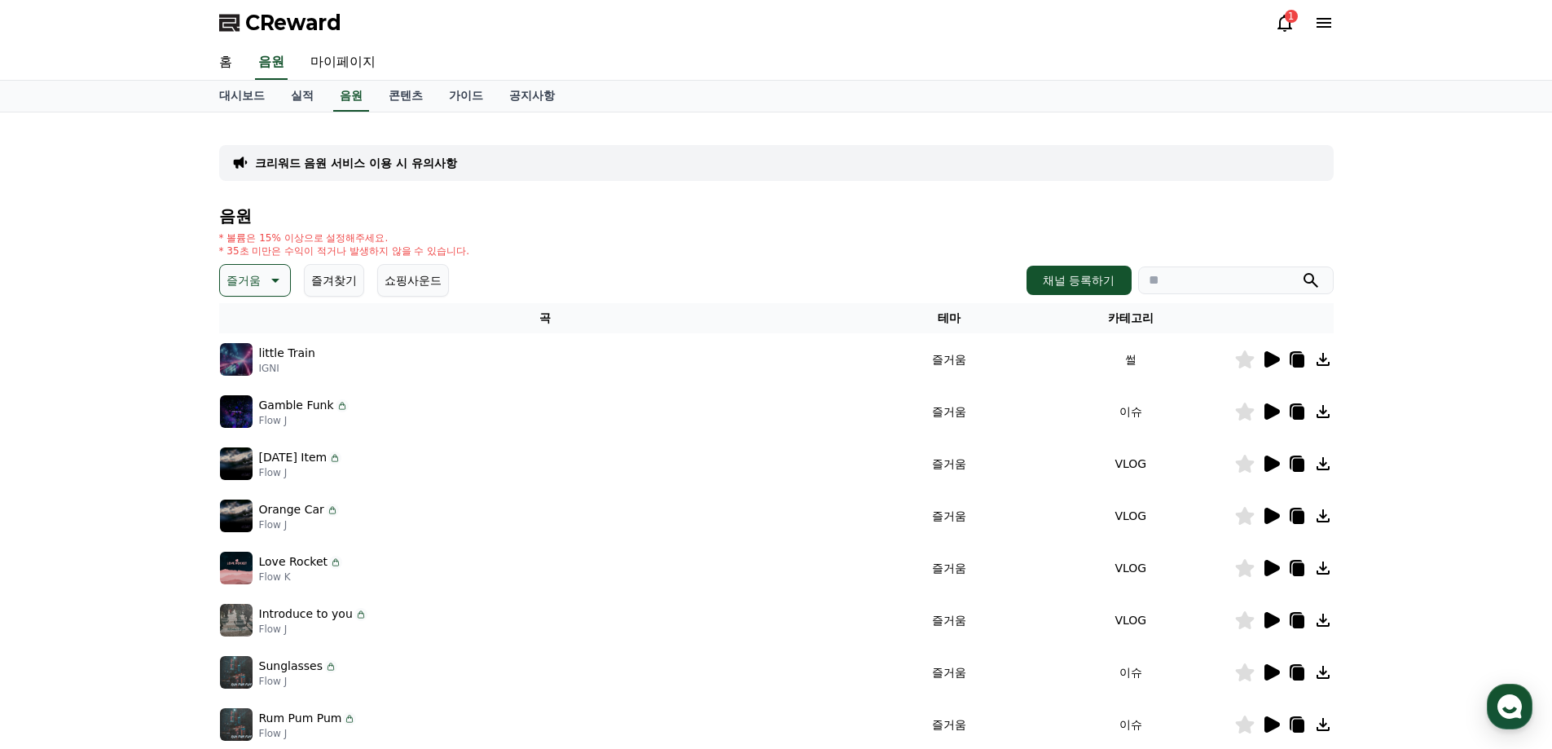
click at [1261, 466] on icon at bounding box center [1271, 464] width 20 height 20
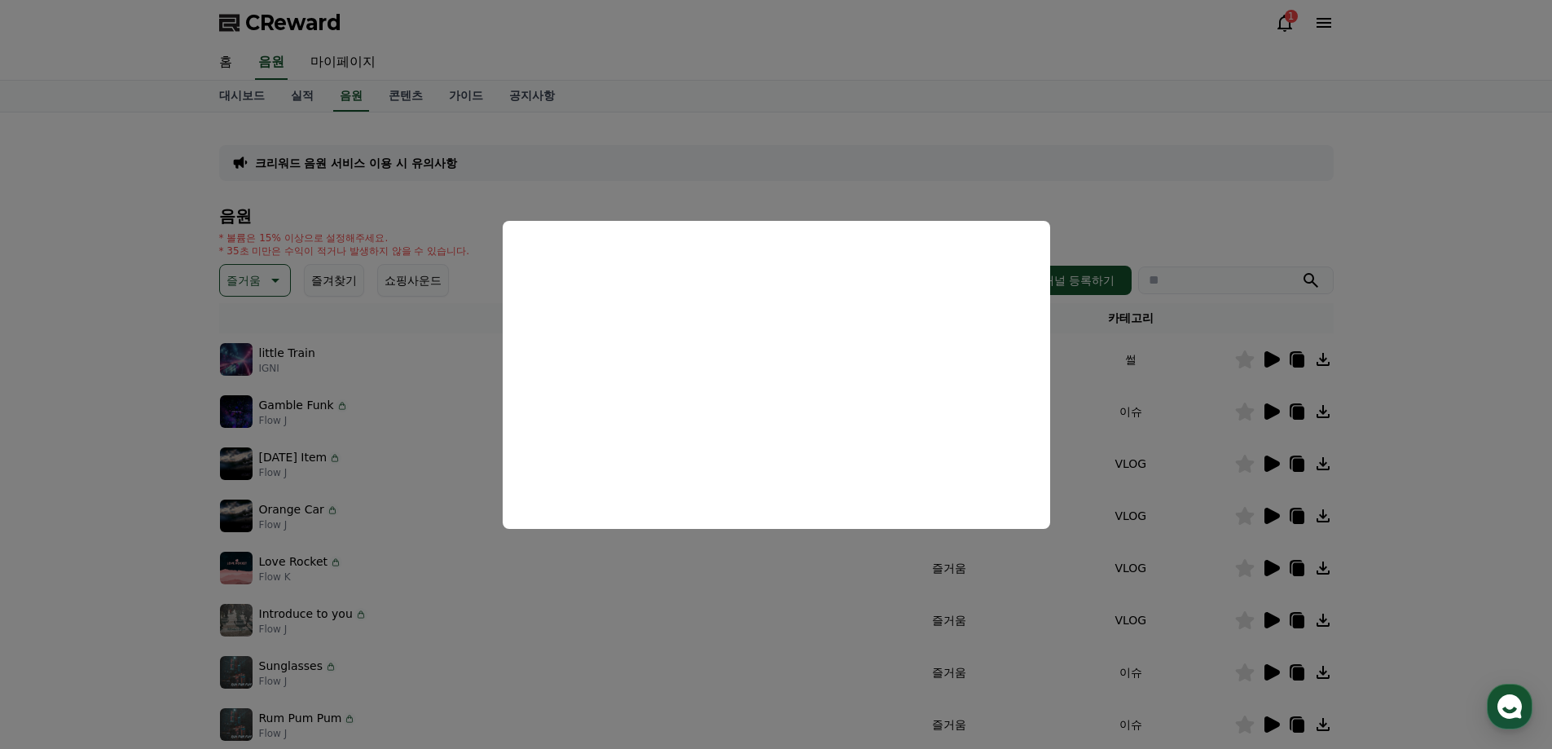
click at [1459, 497] on button "close modal" at bounding box center [776, 374] width 1552 height 749
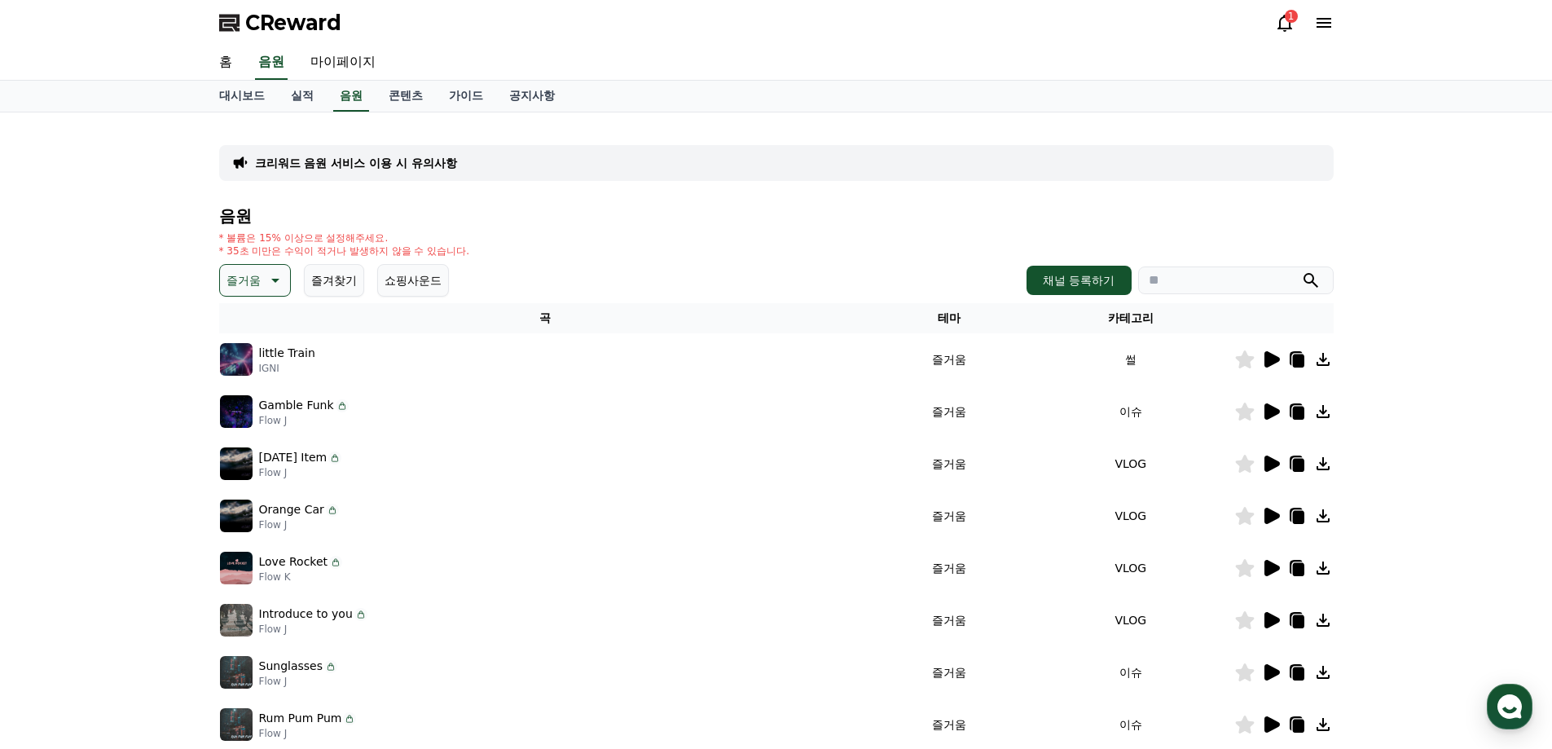
click at [1267, 517] on icon at bounding box center [1272, 516] width 15 height 16
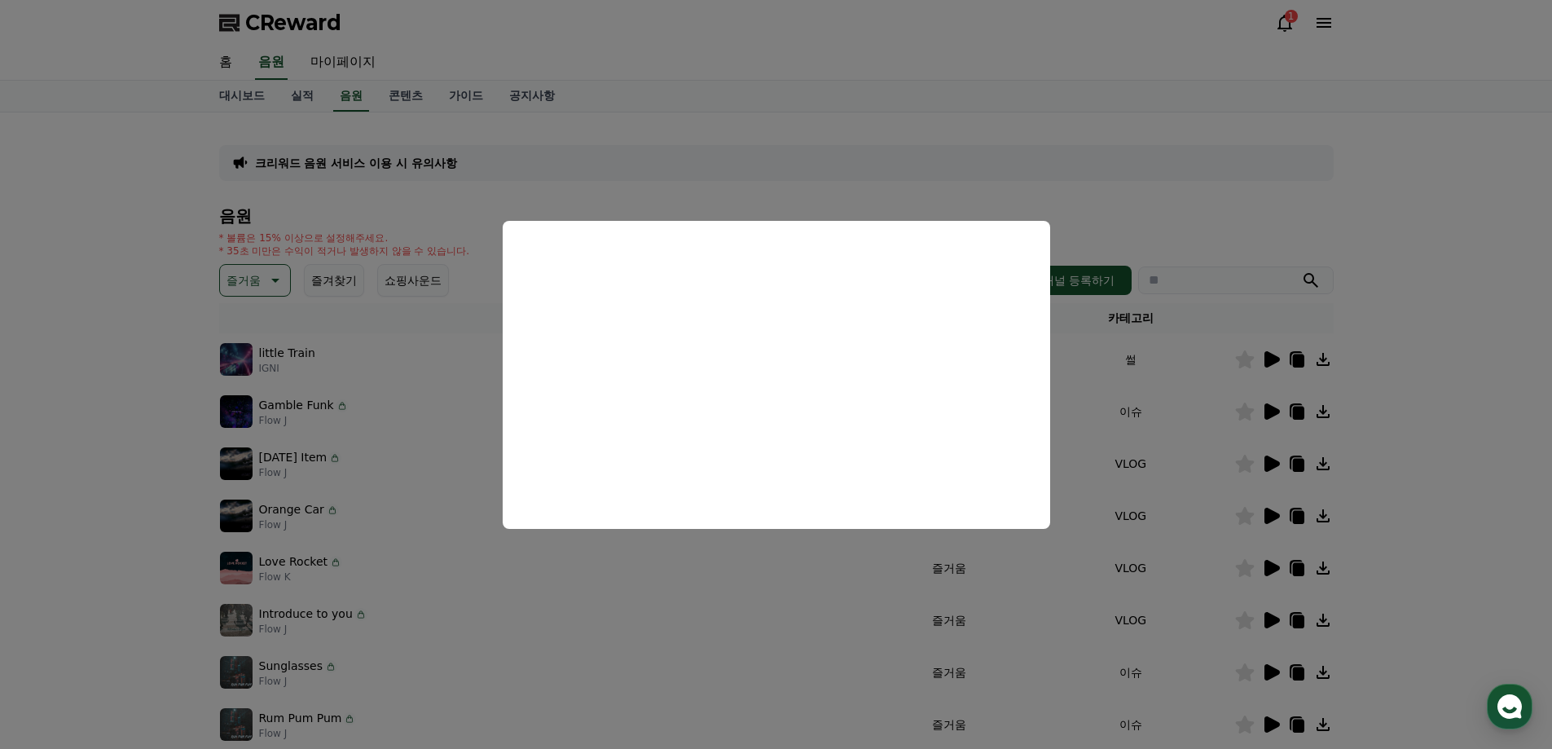
click at [1476, 517] on button "close modal" at bounding box center [776, 374] width 1552 height 749
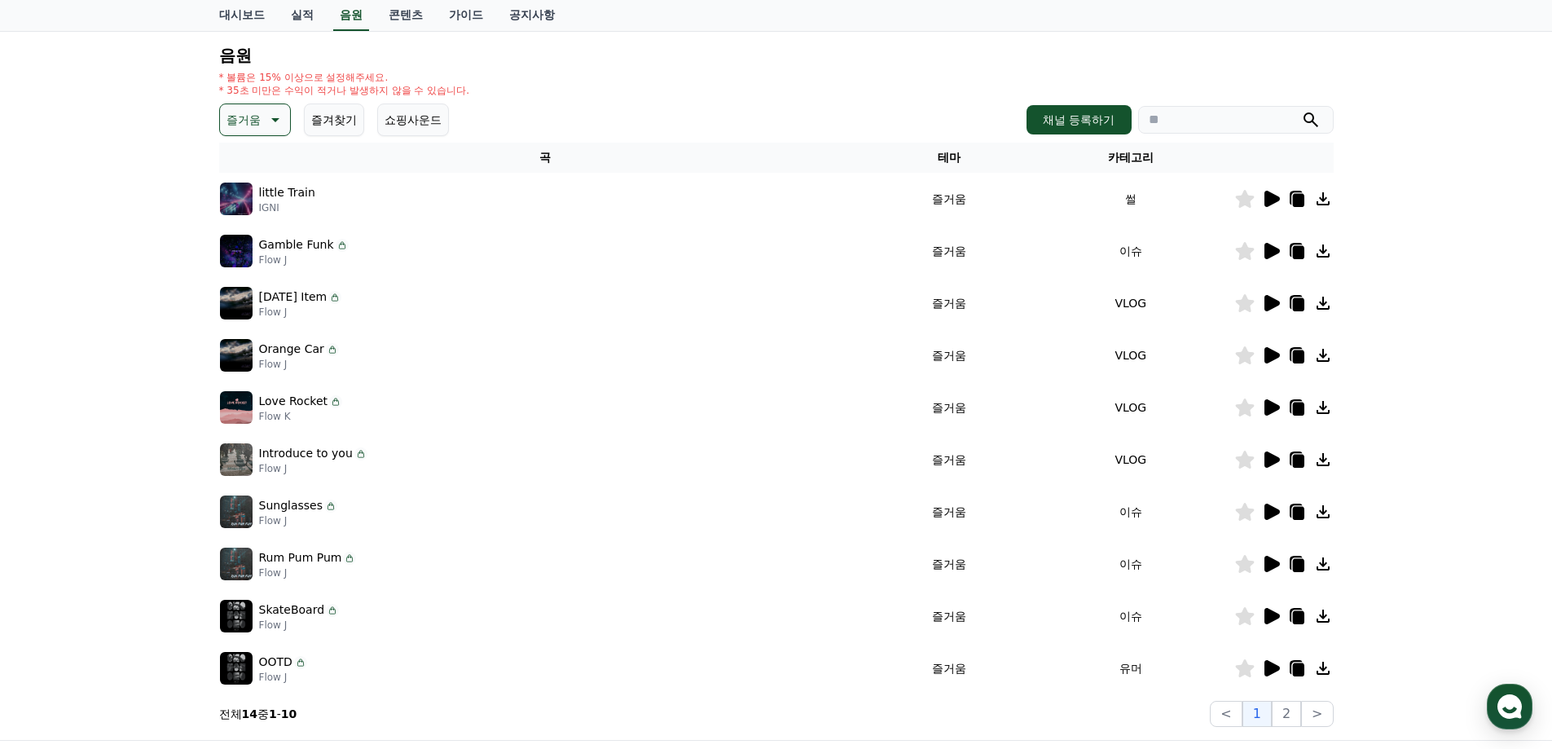
scroll to position [163, 0]
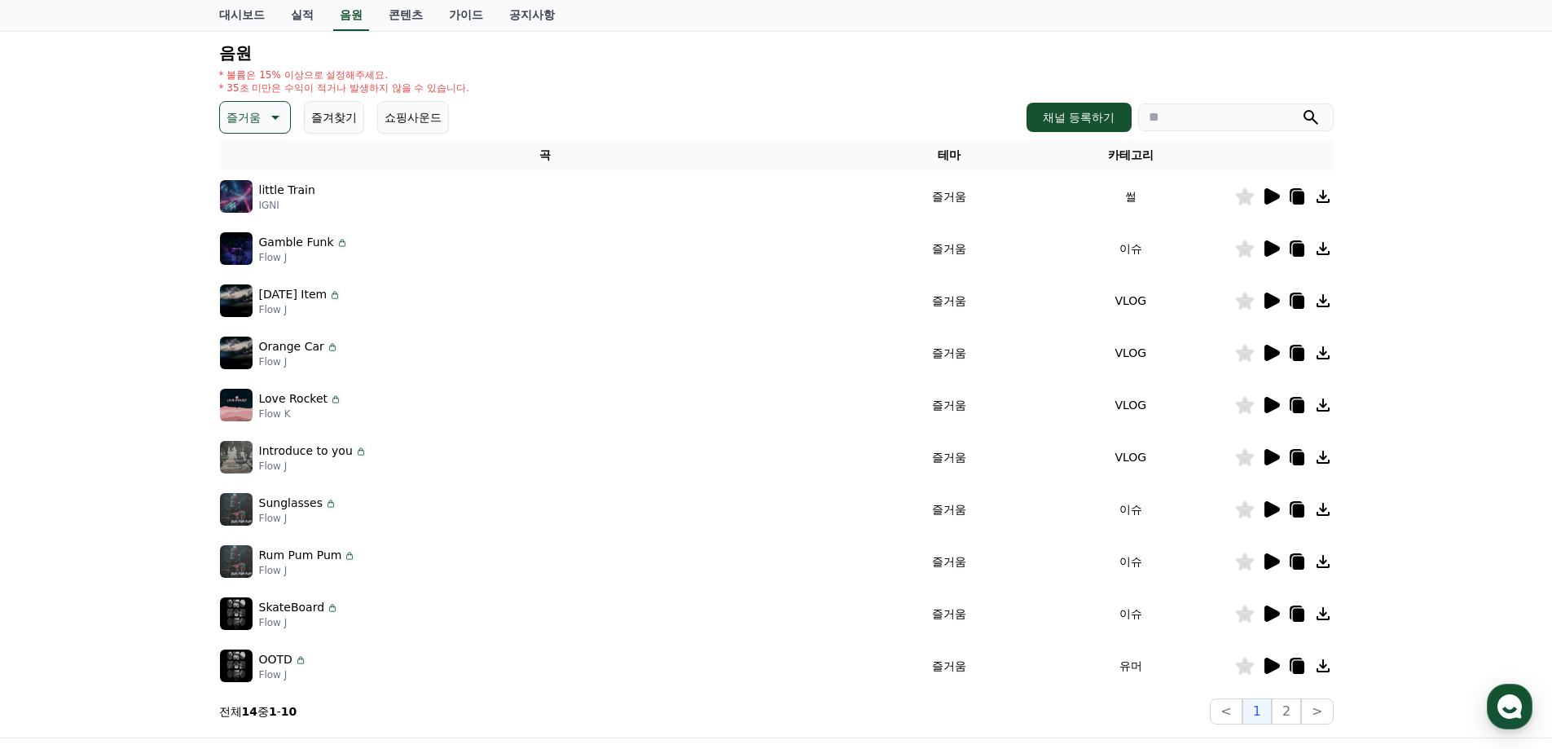
click at [1268, 513] on icon at bounding box center [1272, 509] width 15 height 16
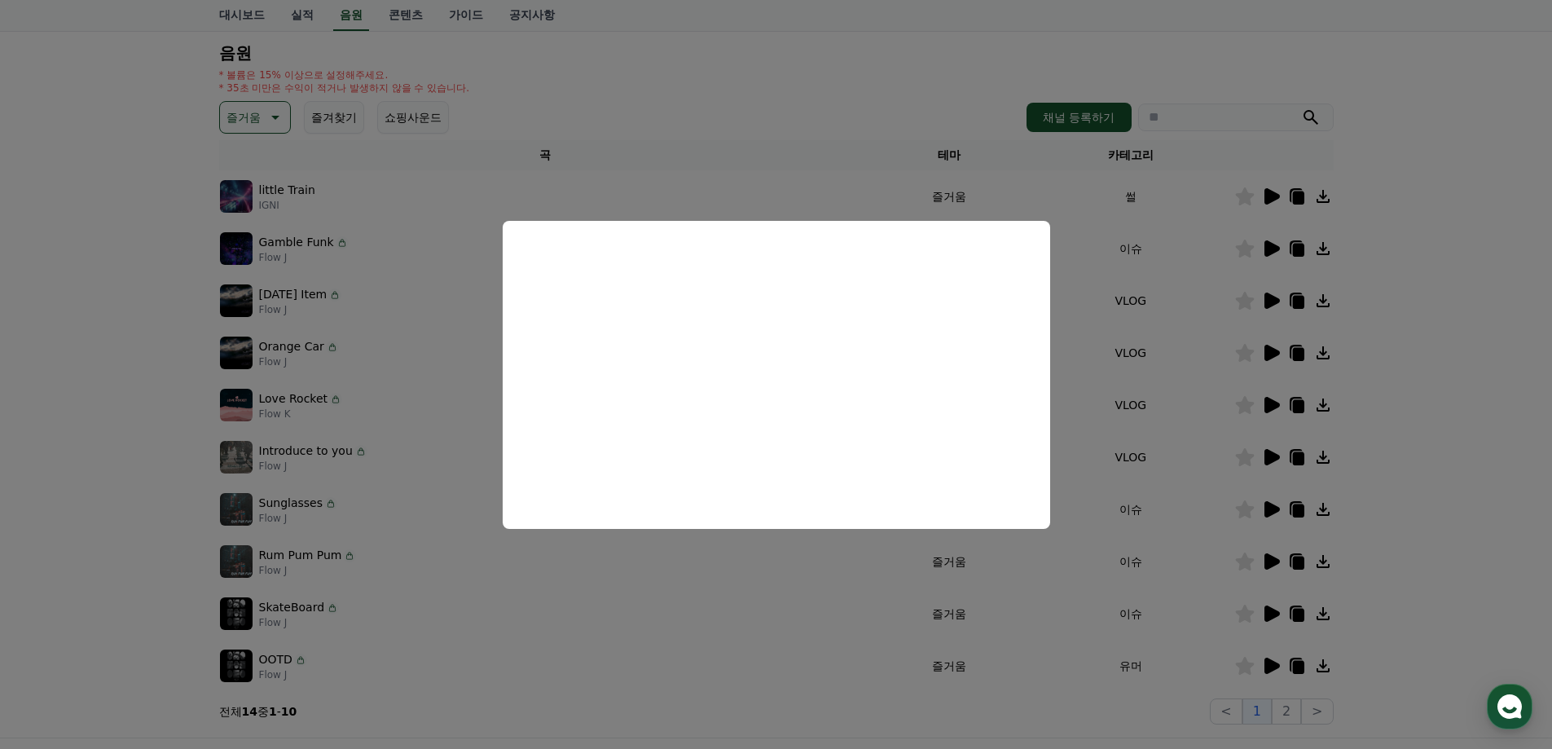
click at [1470, 584] on button "close modal" at bounding box center [776, 374] width 1552 height 749
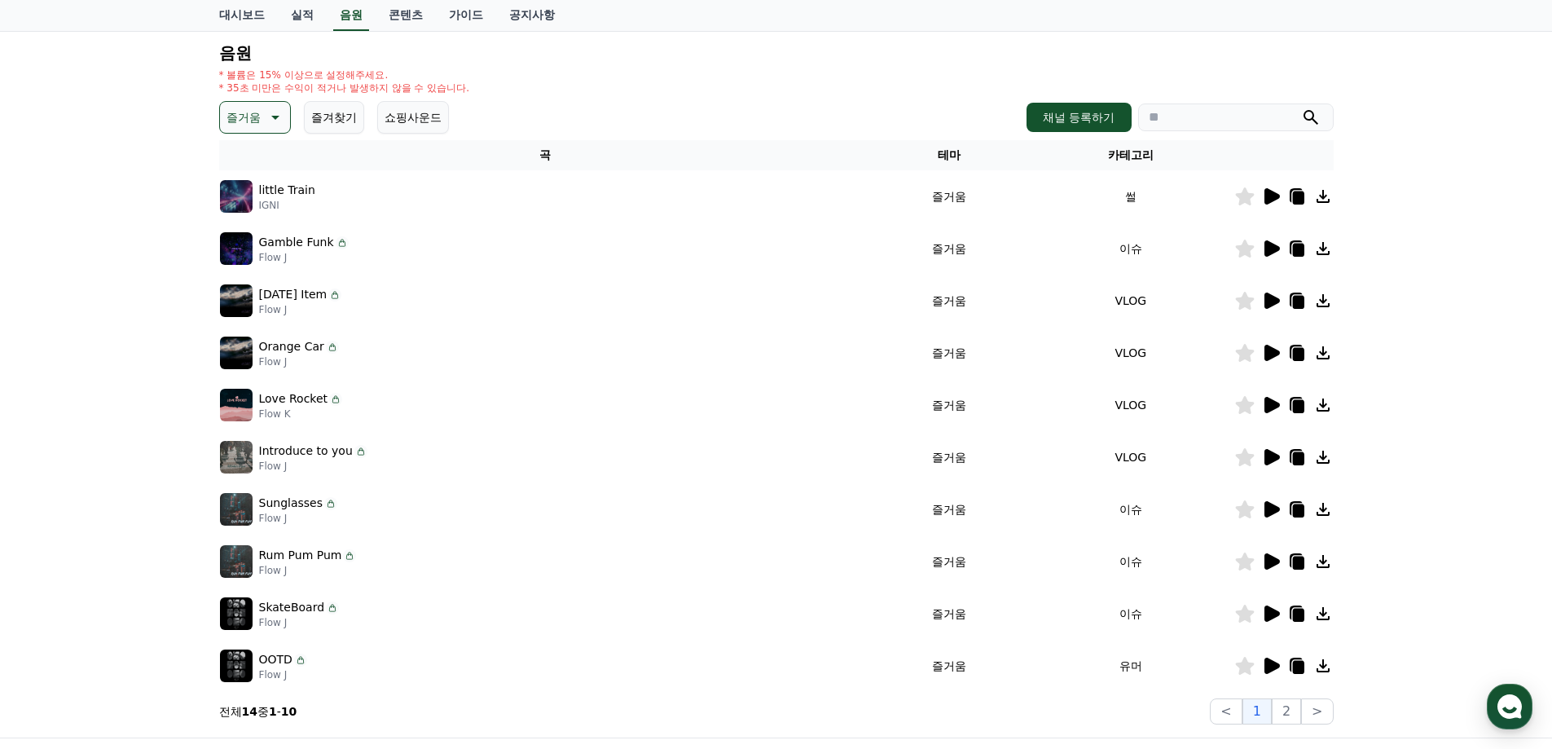
click at [1264, 614] on icon at bounding box center [1271, 614] width 20 height 20
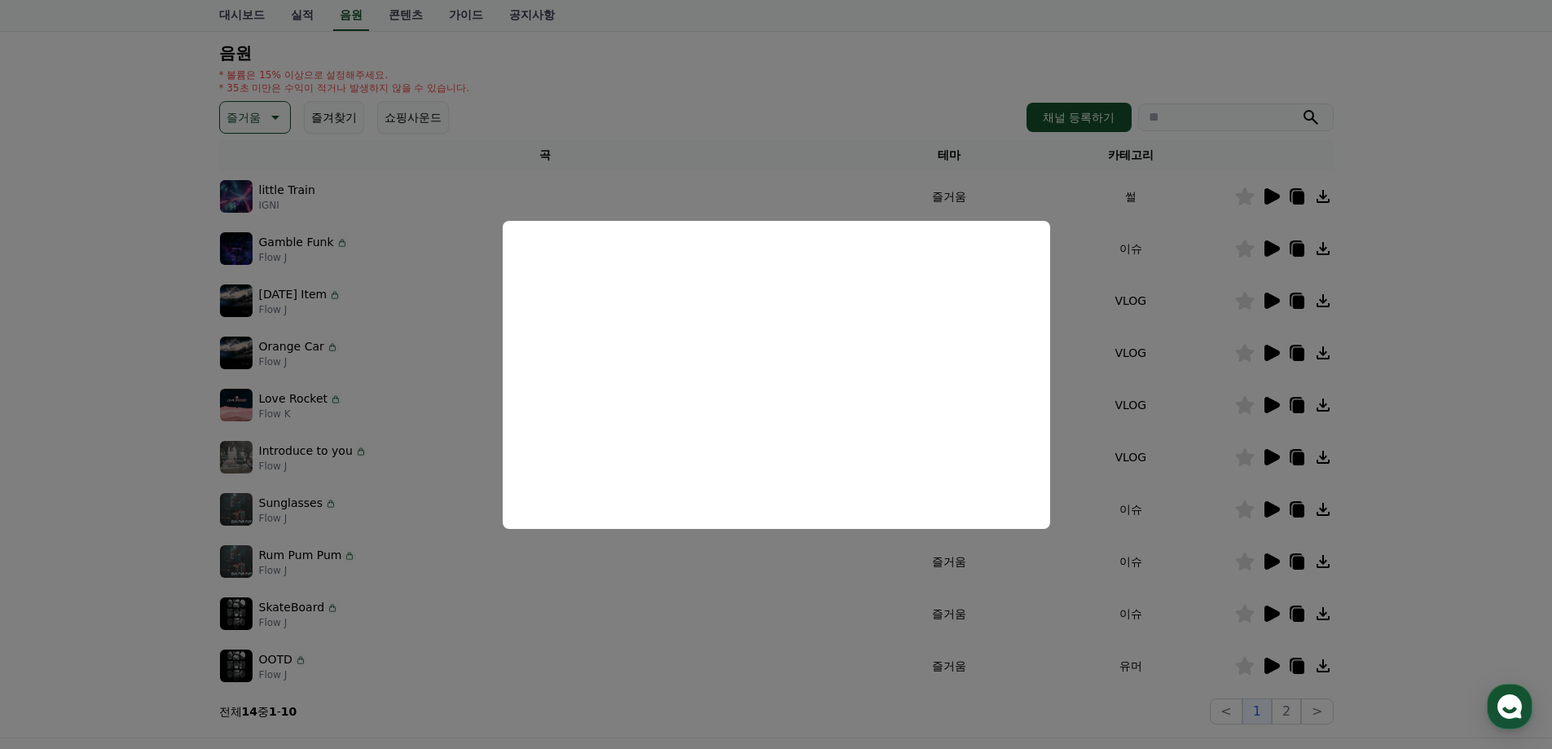
click at [1478, 556] on button "close modal" at bounding box center [776, 374] width 1552 height 749
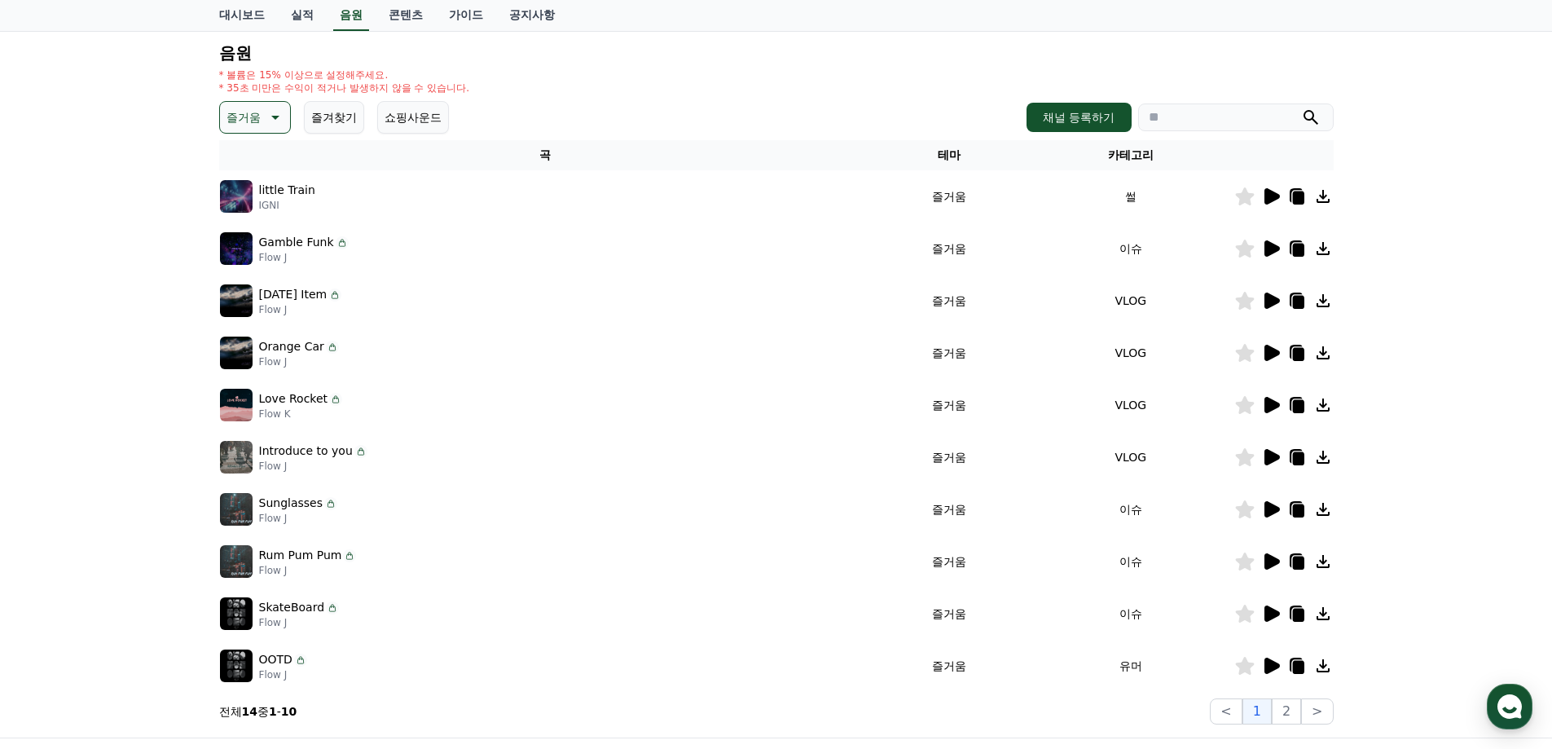
click at [1276, 666] on icon at bounding box center [1272, 666] width 15 height 16
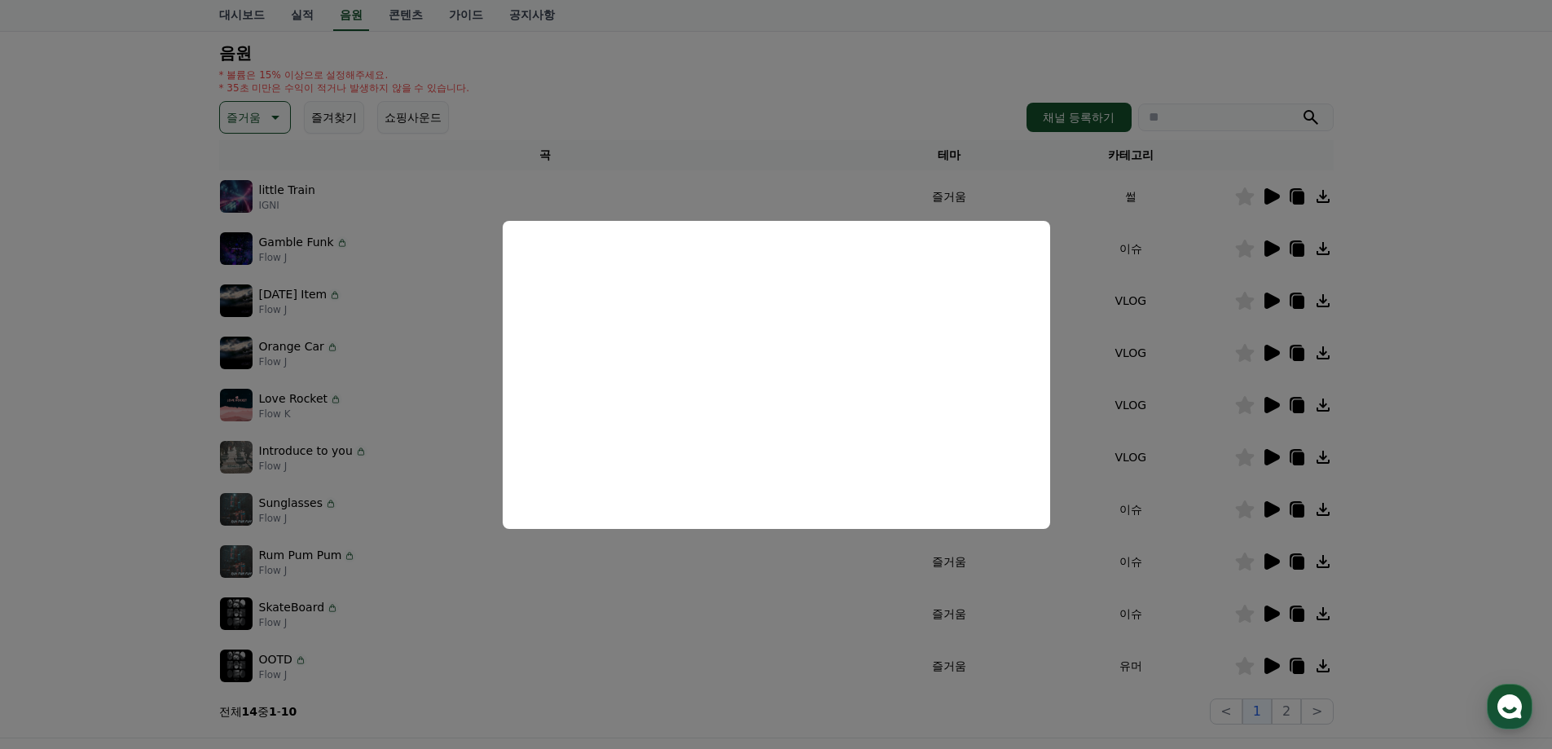
click at [1453, 574] on button "close modal" at bounding box center [776, 374] width 1552 height 749
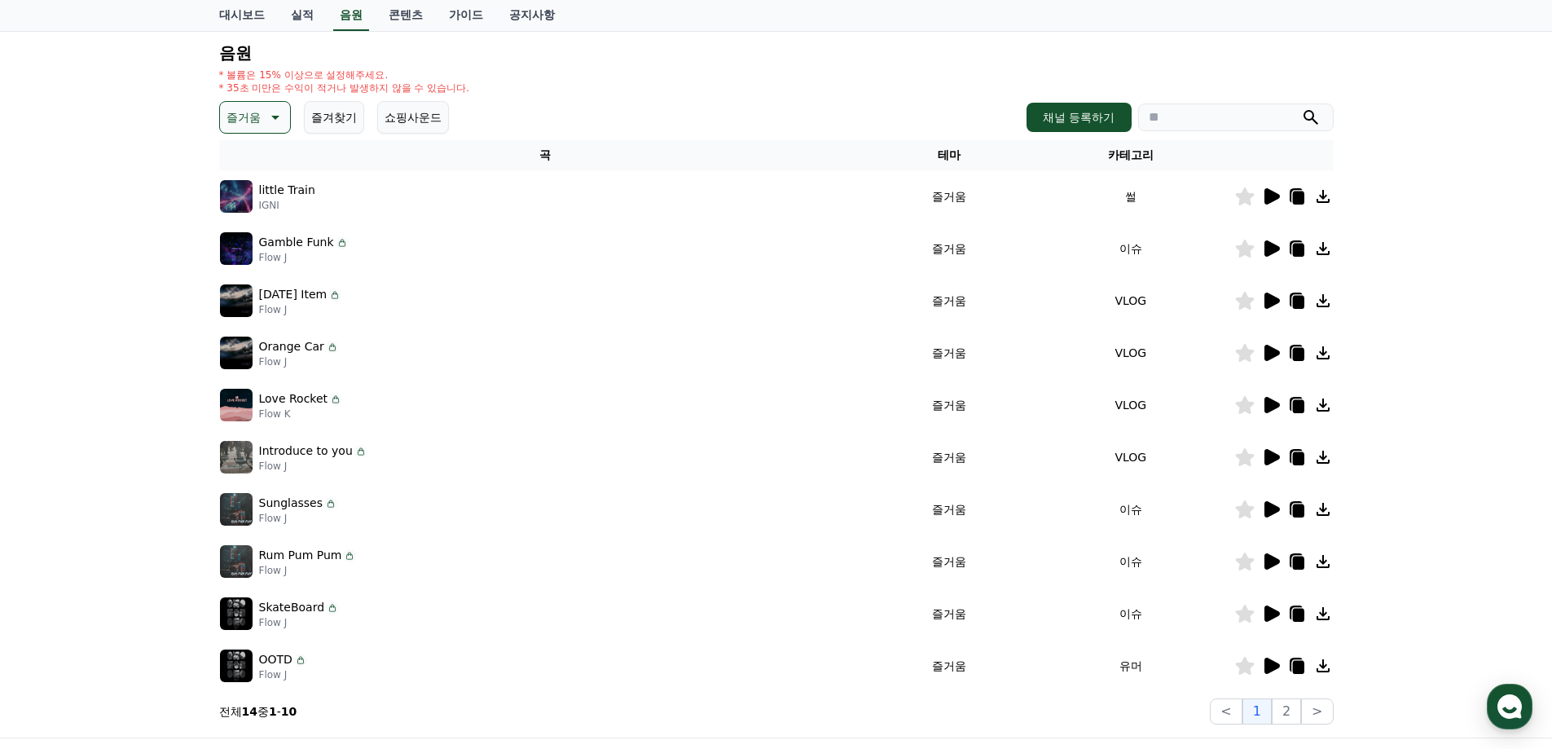
click at [278, 121] on icon at bounding box center [274, 118] width 20 height 20
click at [258, 210] on button "통통튀는" at bounding box center [251, 210] width 59 height 36
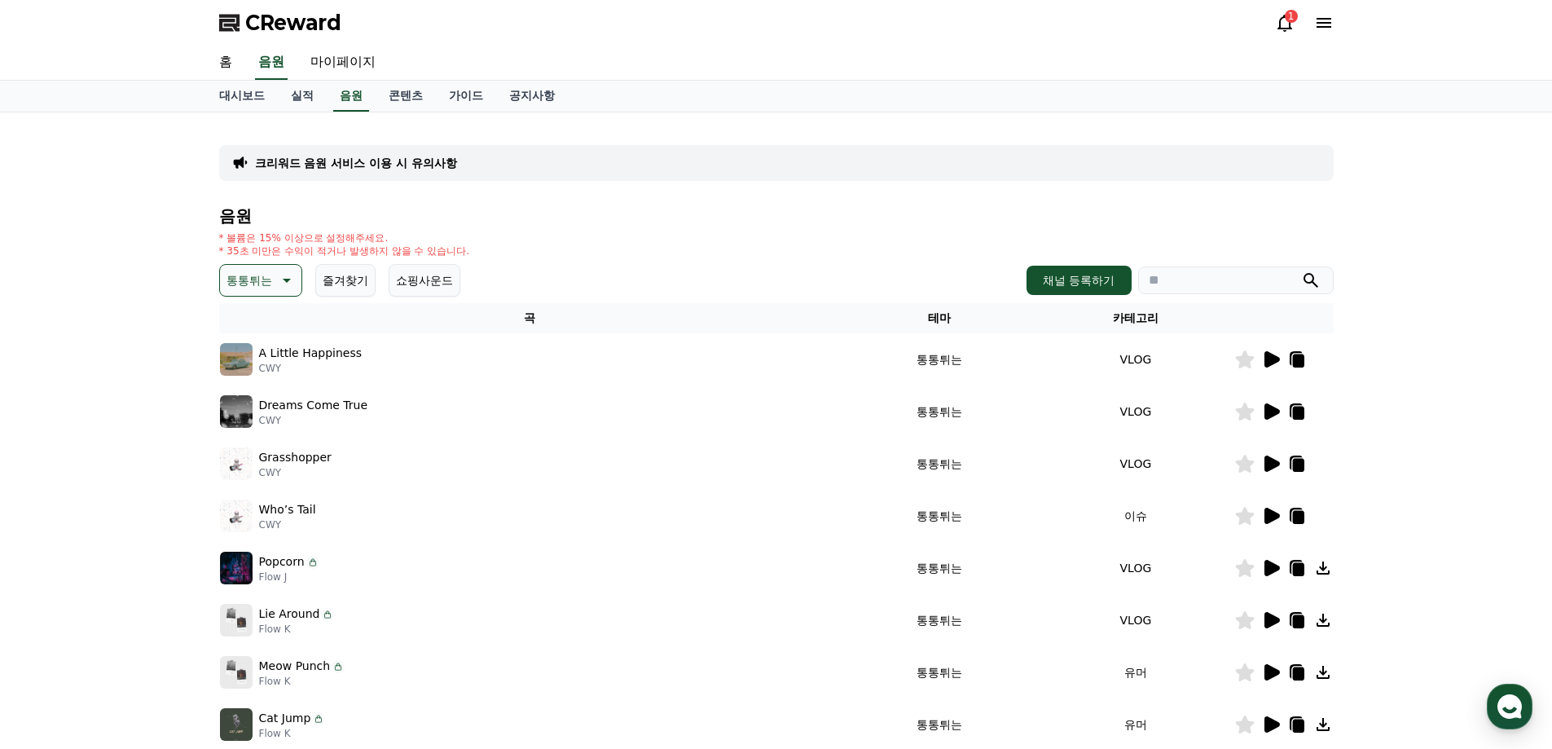
click at [1276, 368] on icon at bounding box center [1271, 360] width 20 height 20
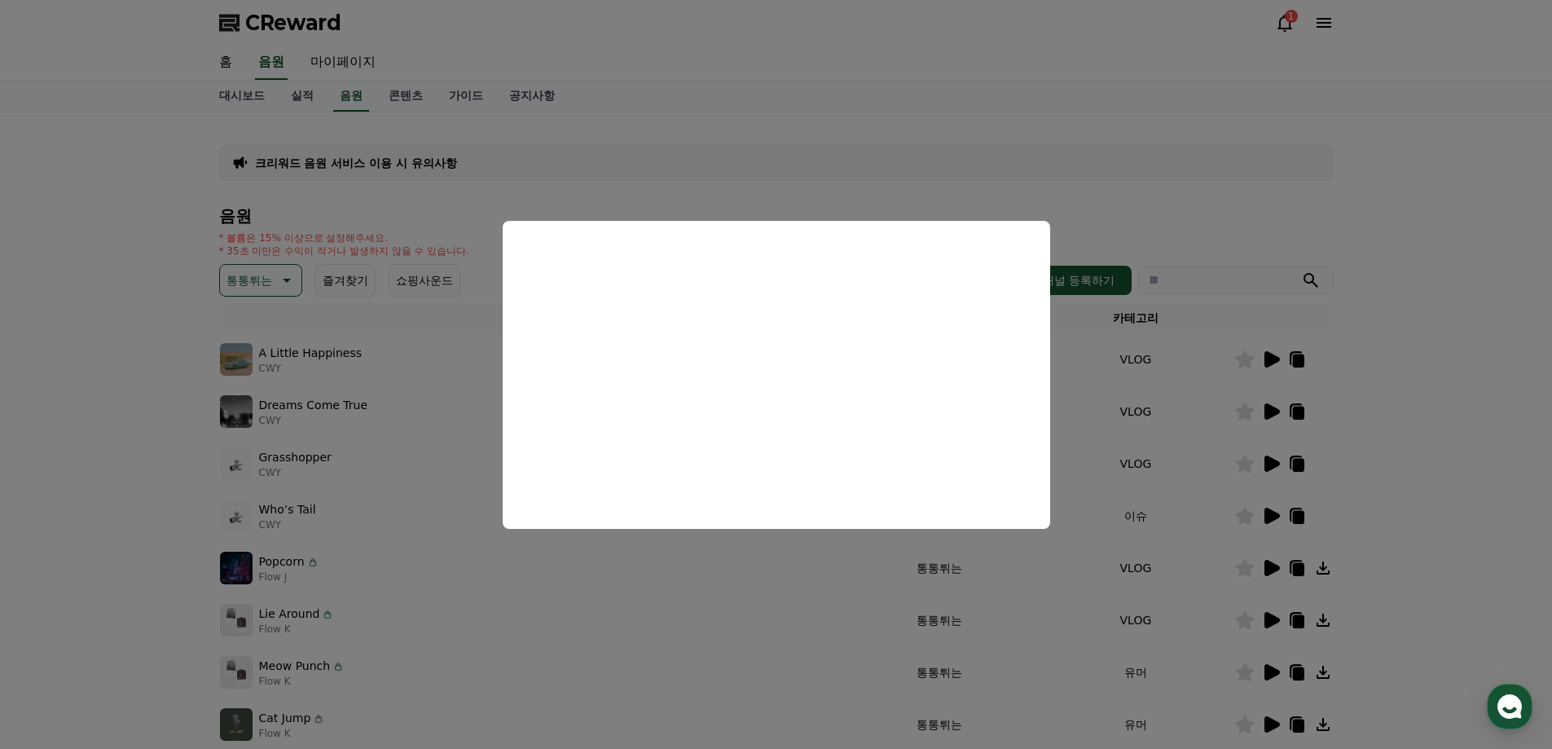
click at [1450, 368] on button "close modal" at bounding box center [776, 374] width 1552 height 749
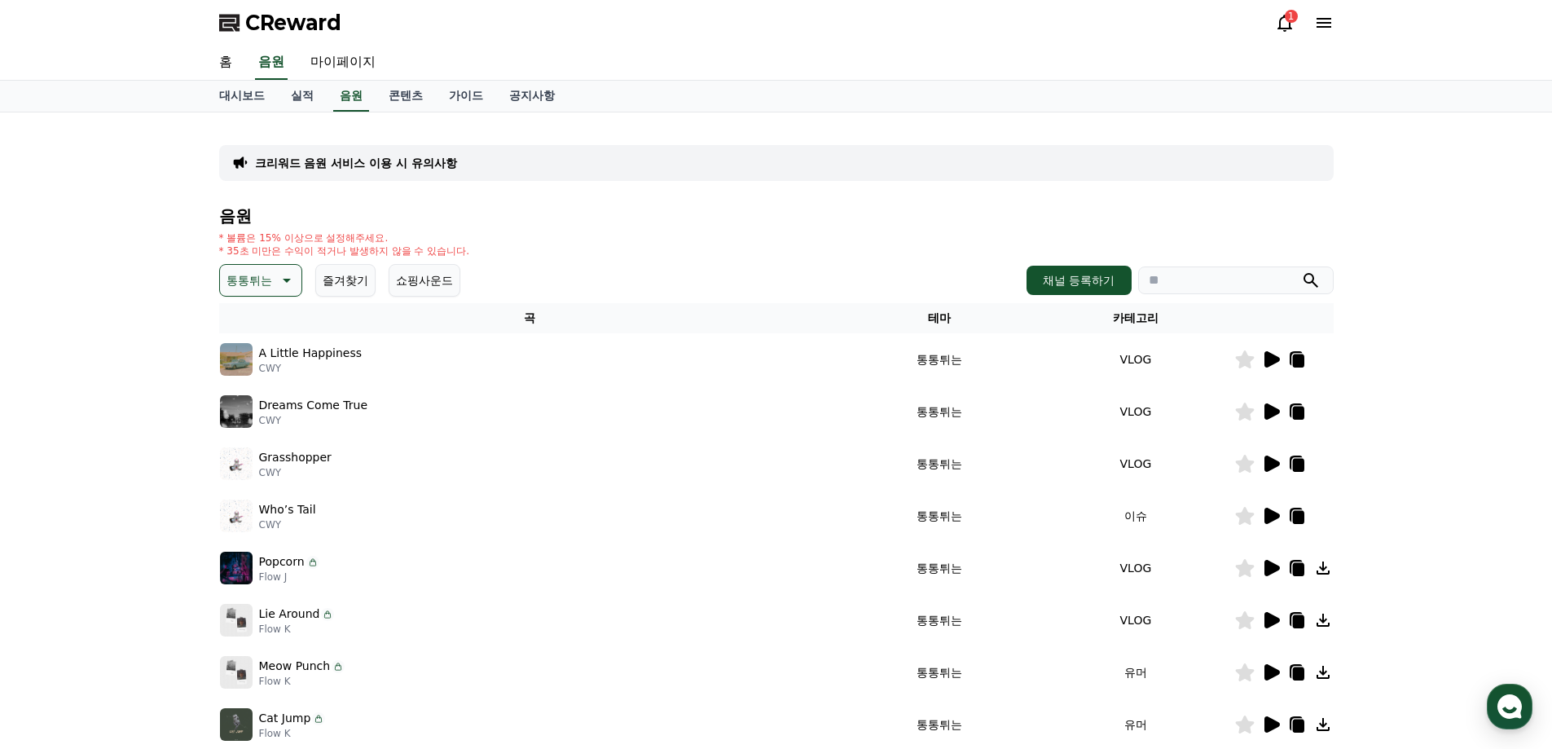
click at [1270, 566] on icon at bounding box center [1272, 568] width 15 height 16
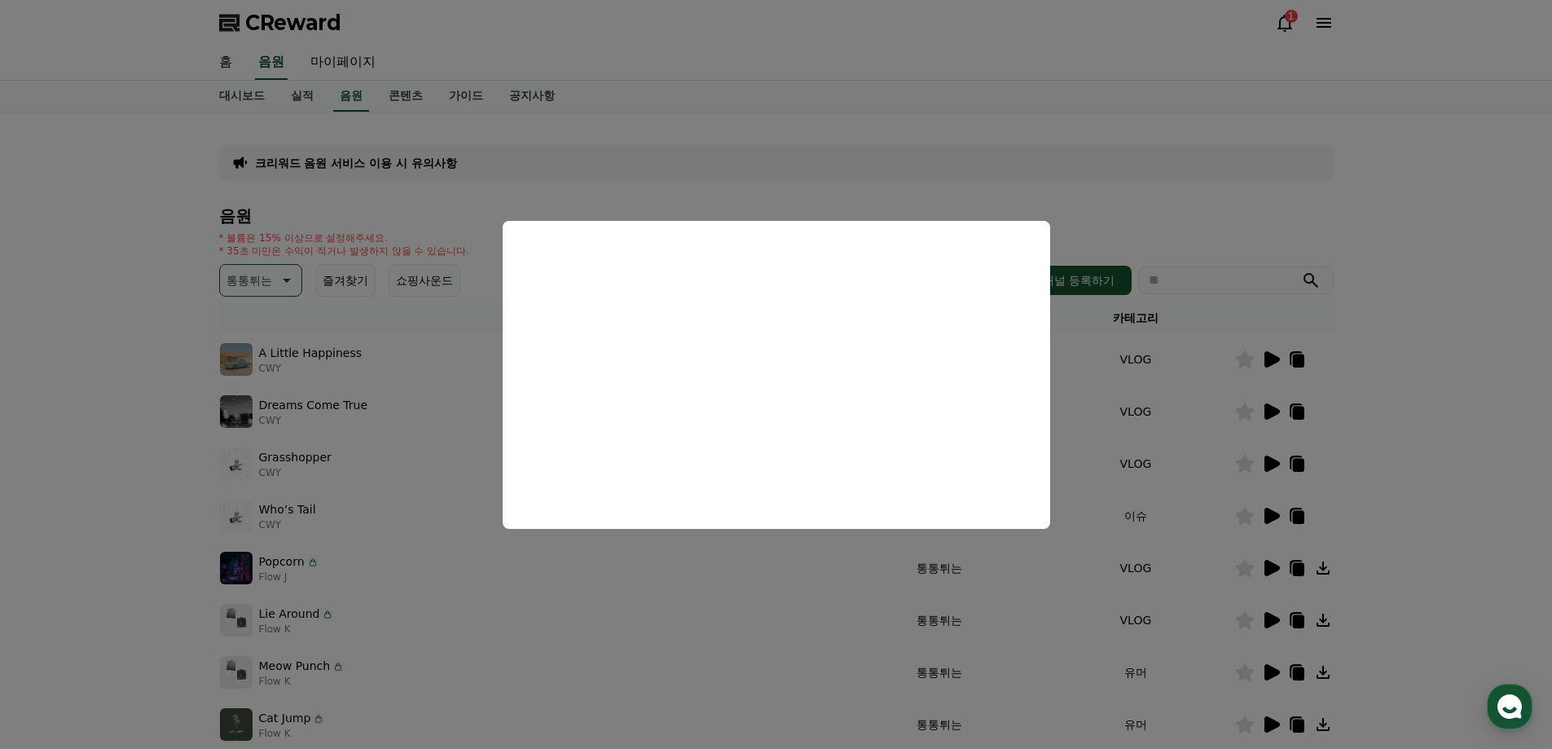
click at [1478, 518] on button "close modal" at bounding box center [776, 374] width 1552 height 749
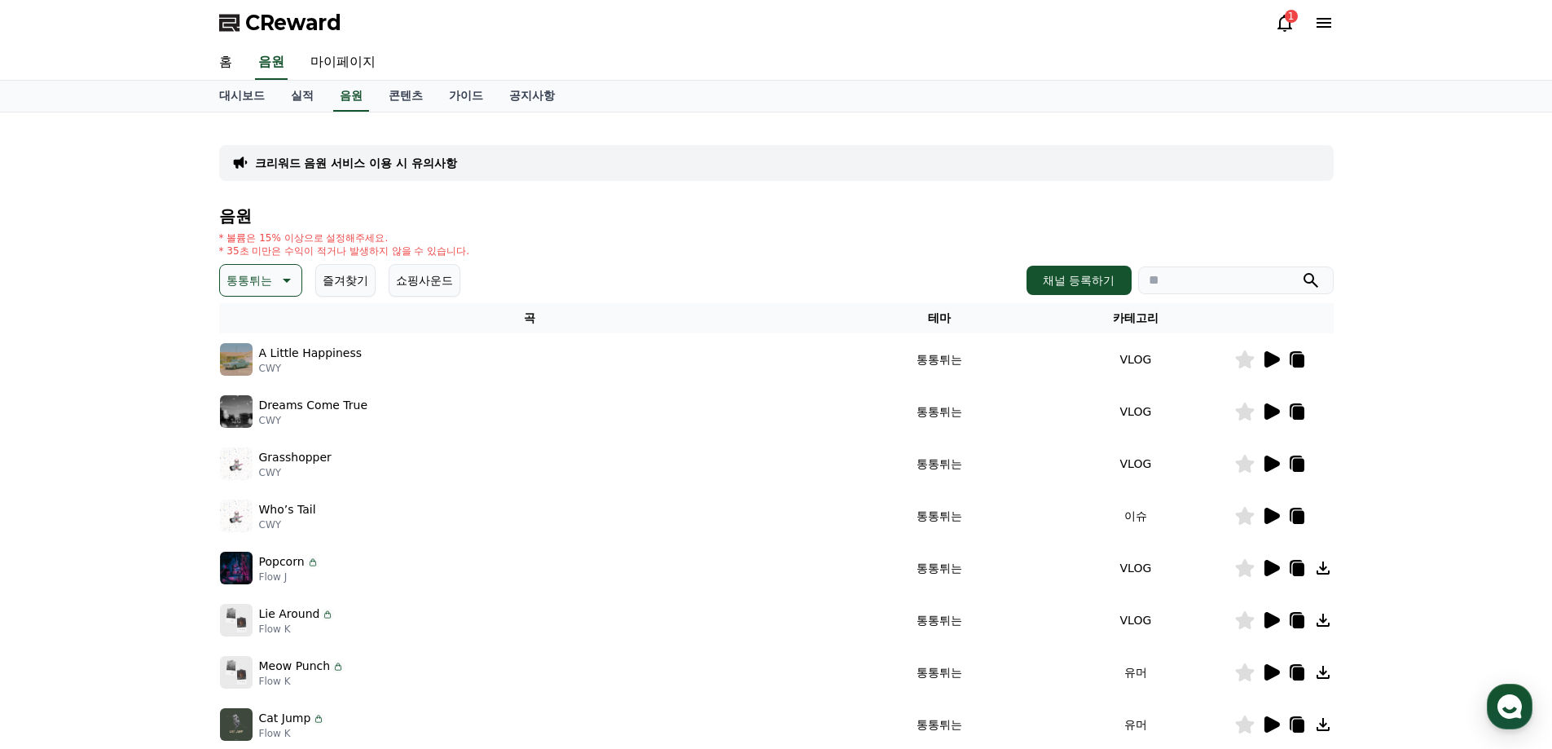
click at [1326, 567] on icon at bounding box center [1323, 567] width 13 height 13
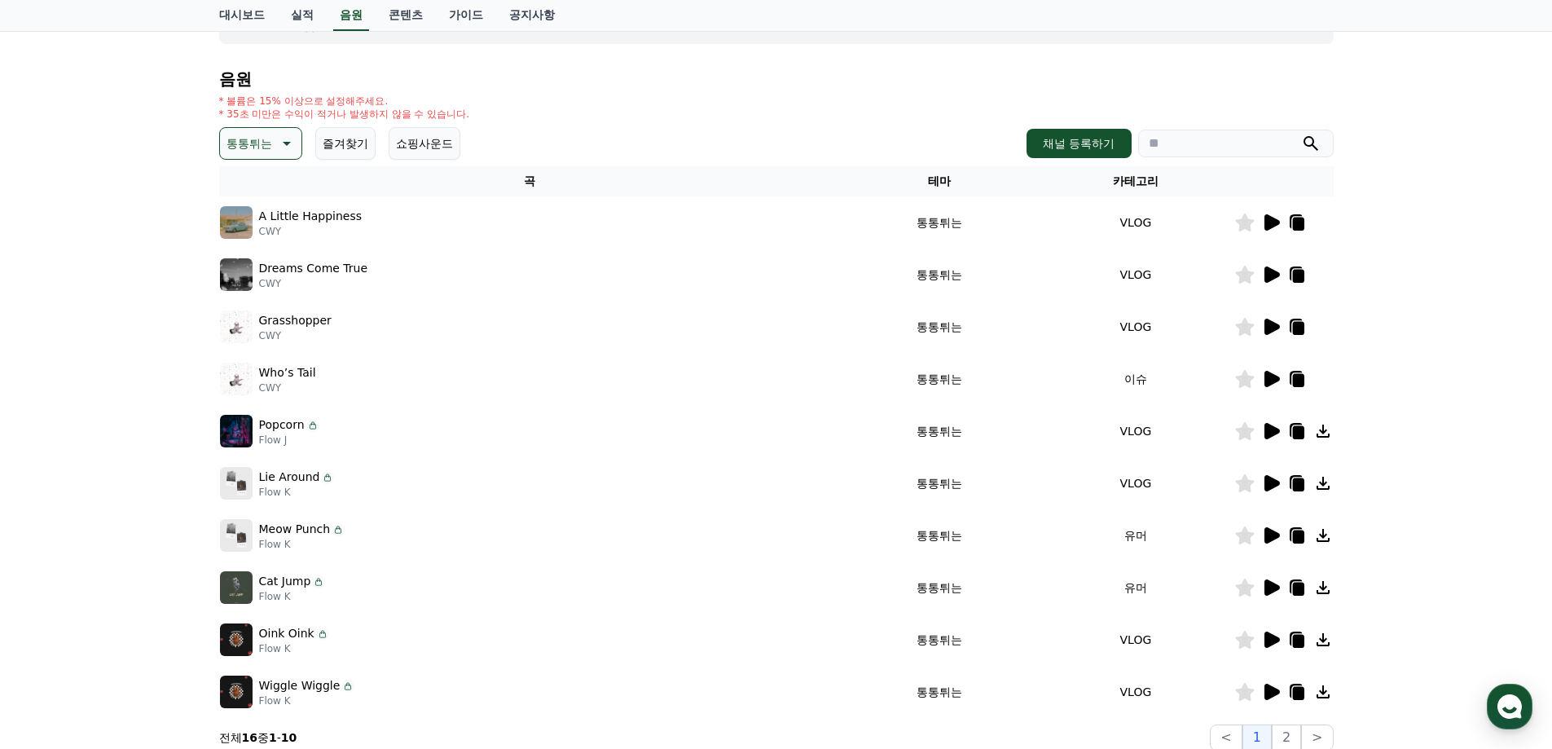
scroll to position [354, 0]
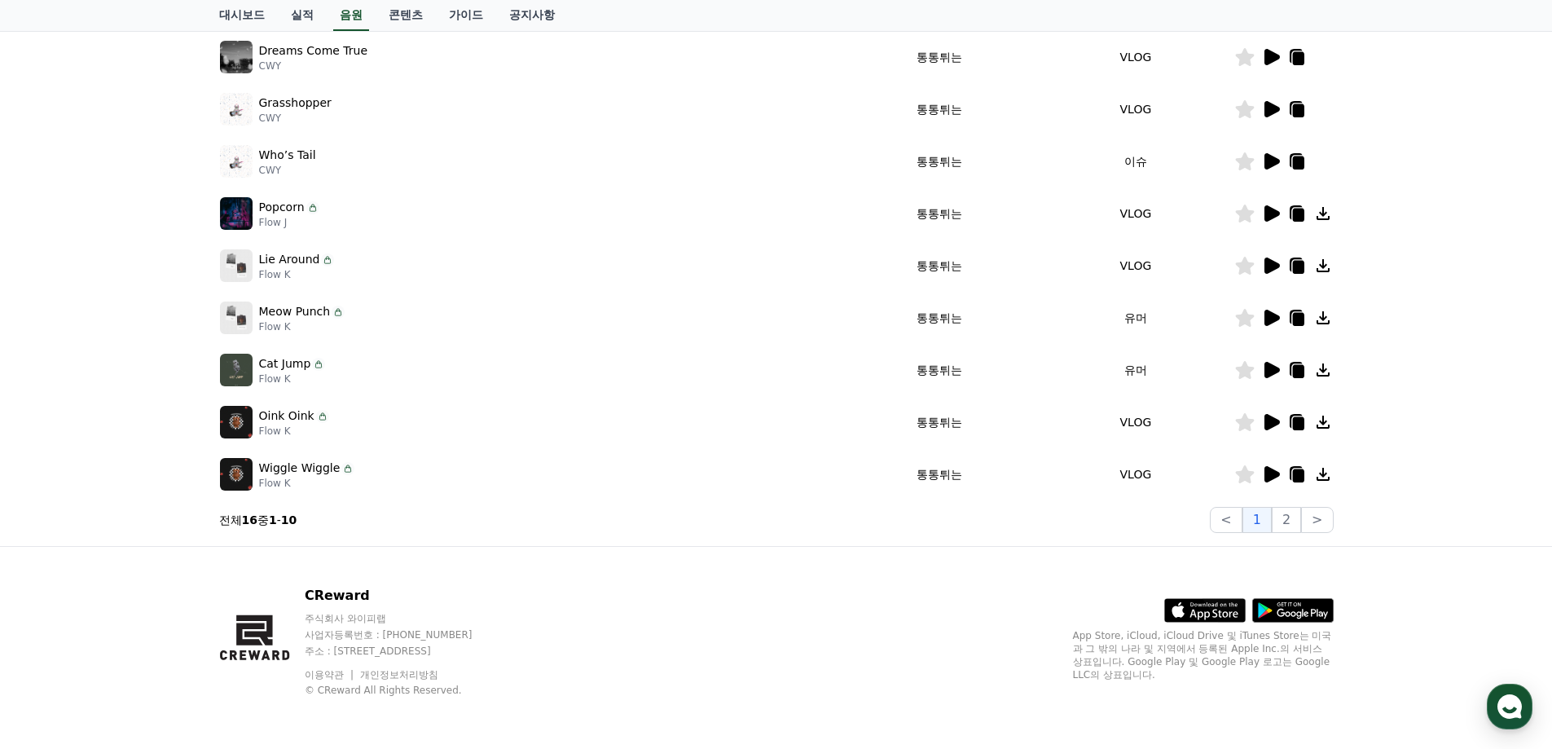
click at [1275, 478] on icon at bounding box center [1272, 474] width 15 height 16
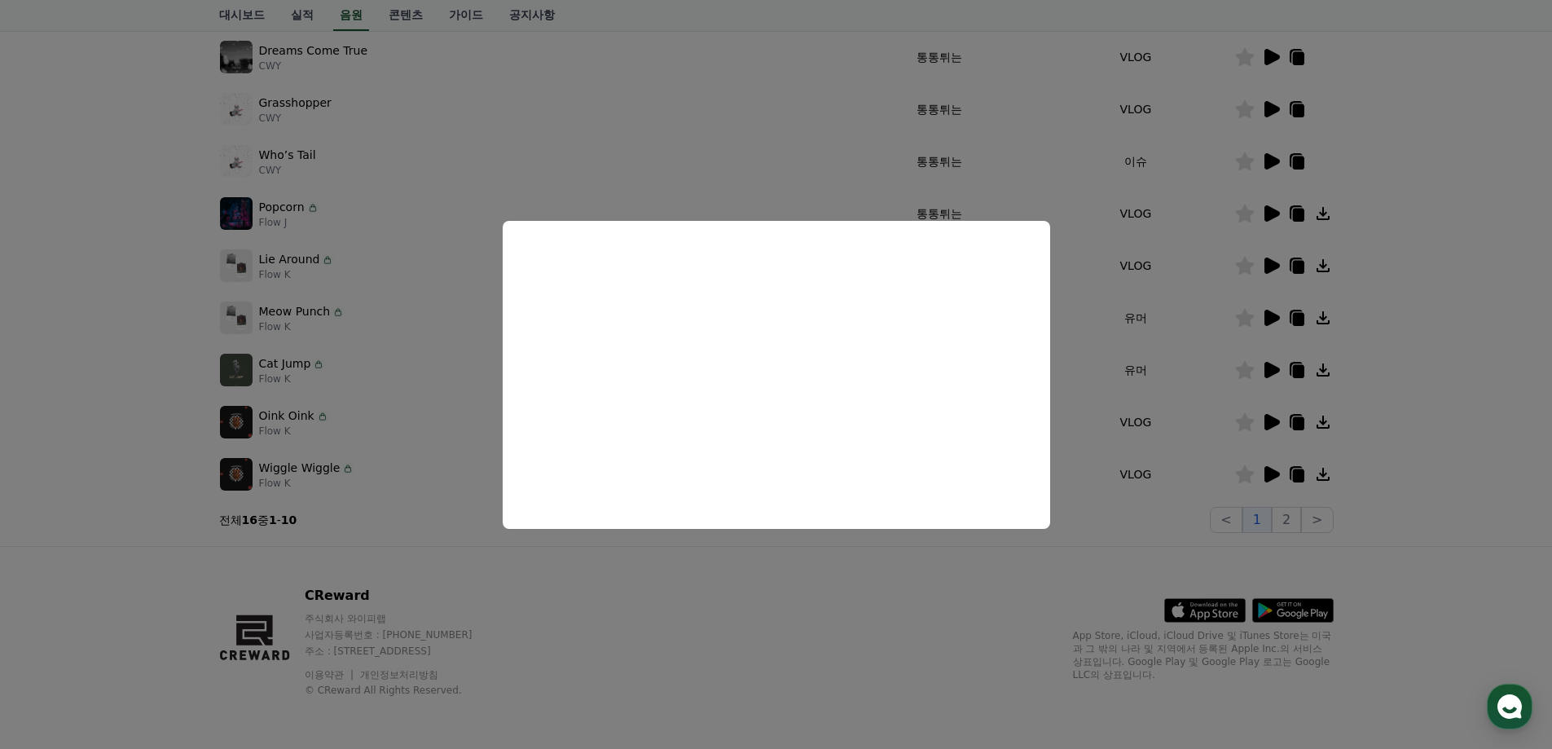
click at [790, 579] on button "close modal" at bounding box center [776, 374] width 1552 height 749
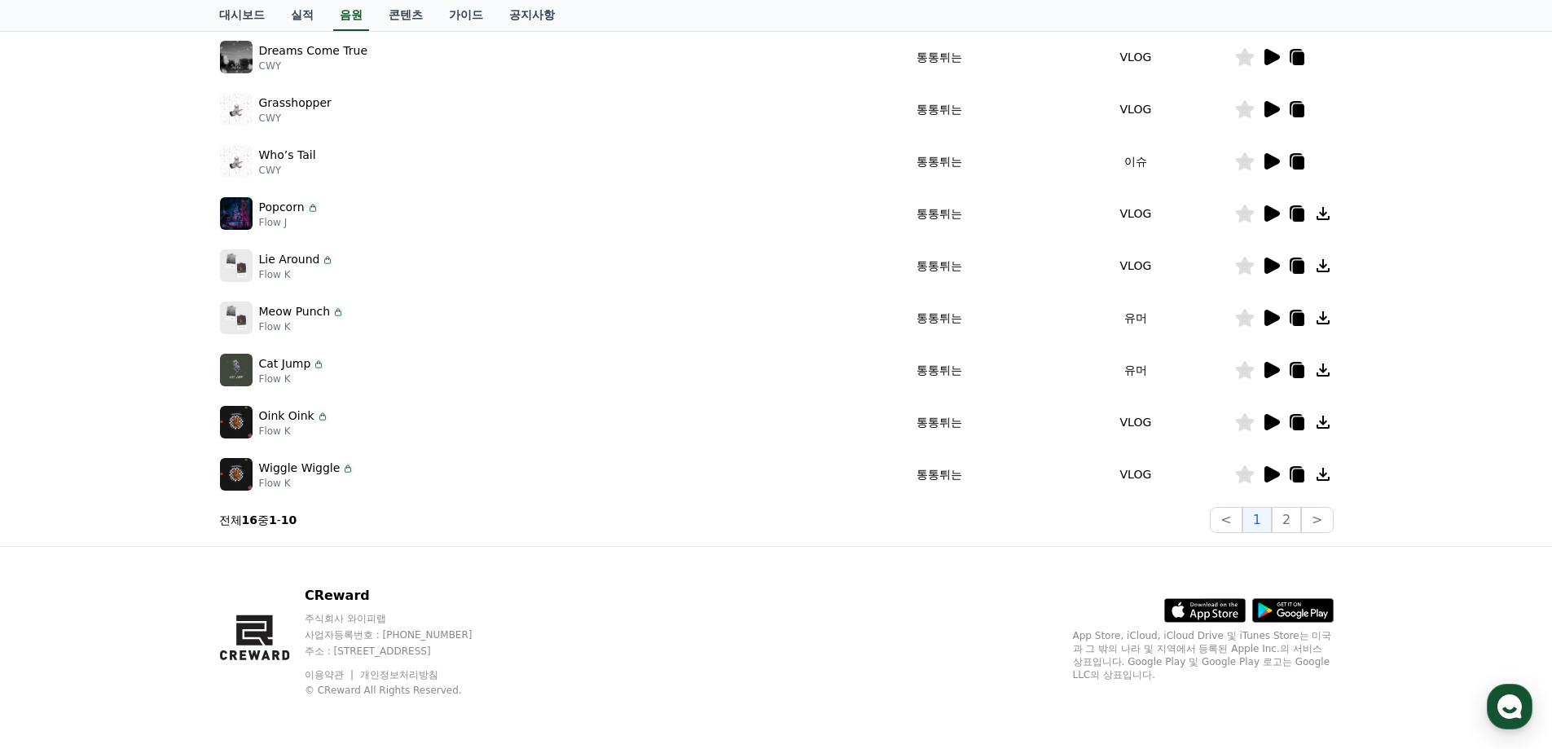
click at [1328, 478] on icon at bounding box center [1323, 474] width 13 height 13
click at [1266, 422] on icon at bounding box center [1272, 422] width 15 height 16
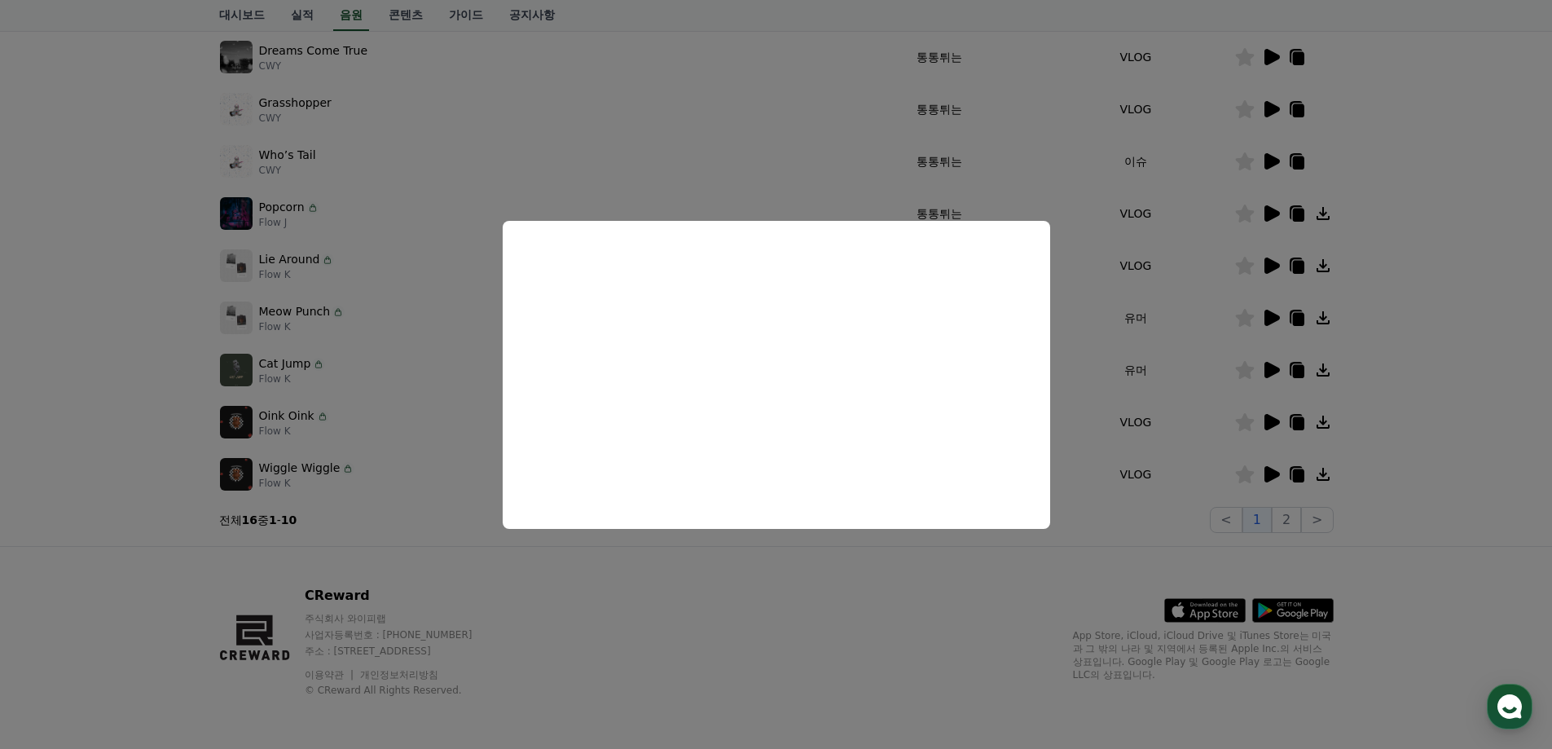
click at [1486, 387] on button "close modal" at bounding box center [776, 374] width 1552 height 749
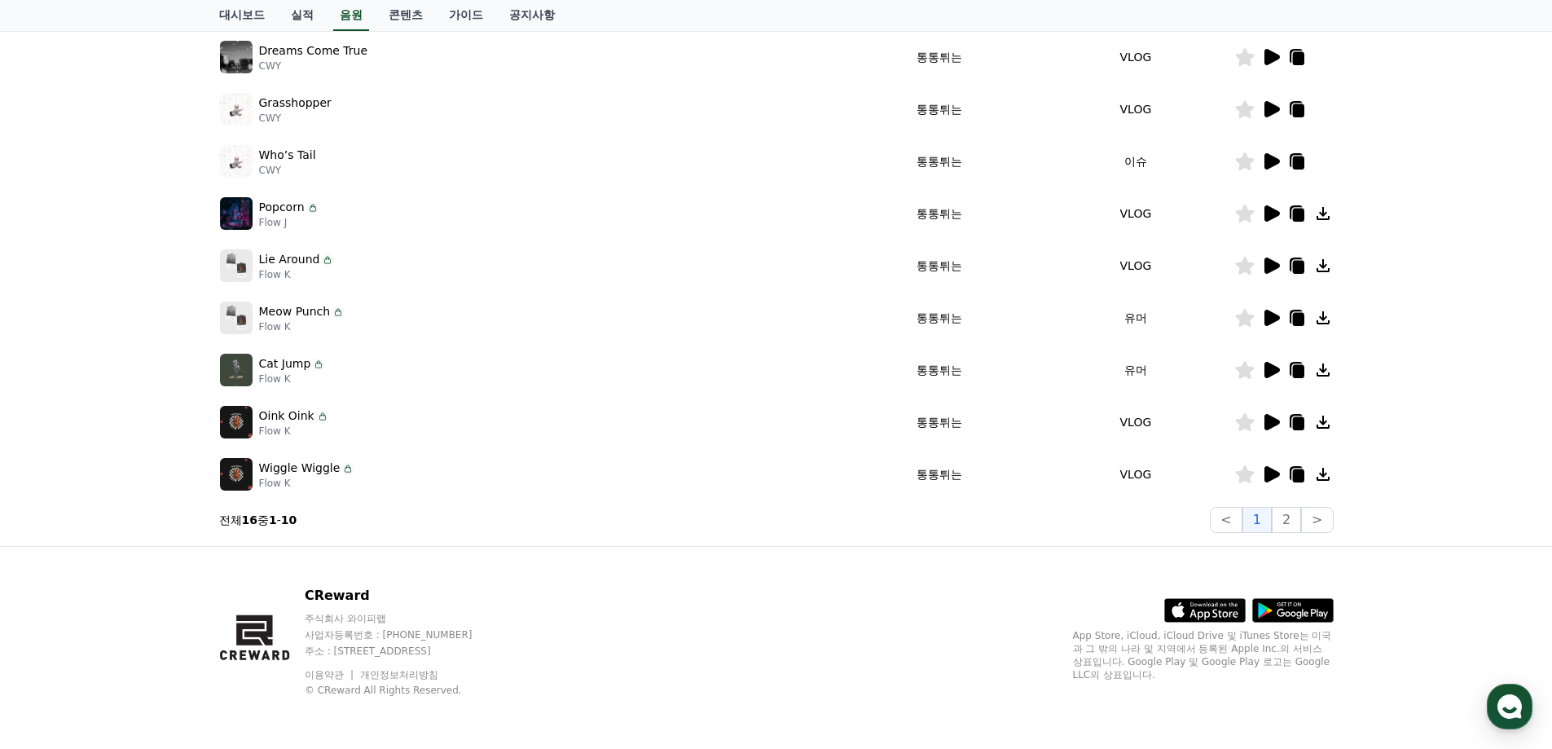
click at [1275, 370] on icon at bounding box center [1272, 370] width 15 height 16
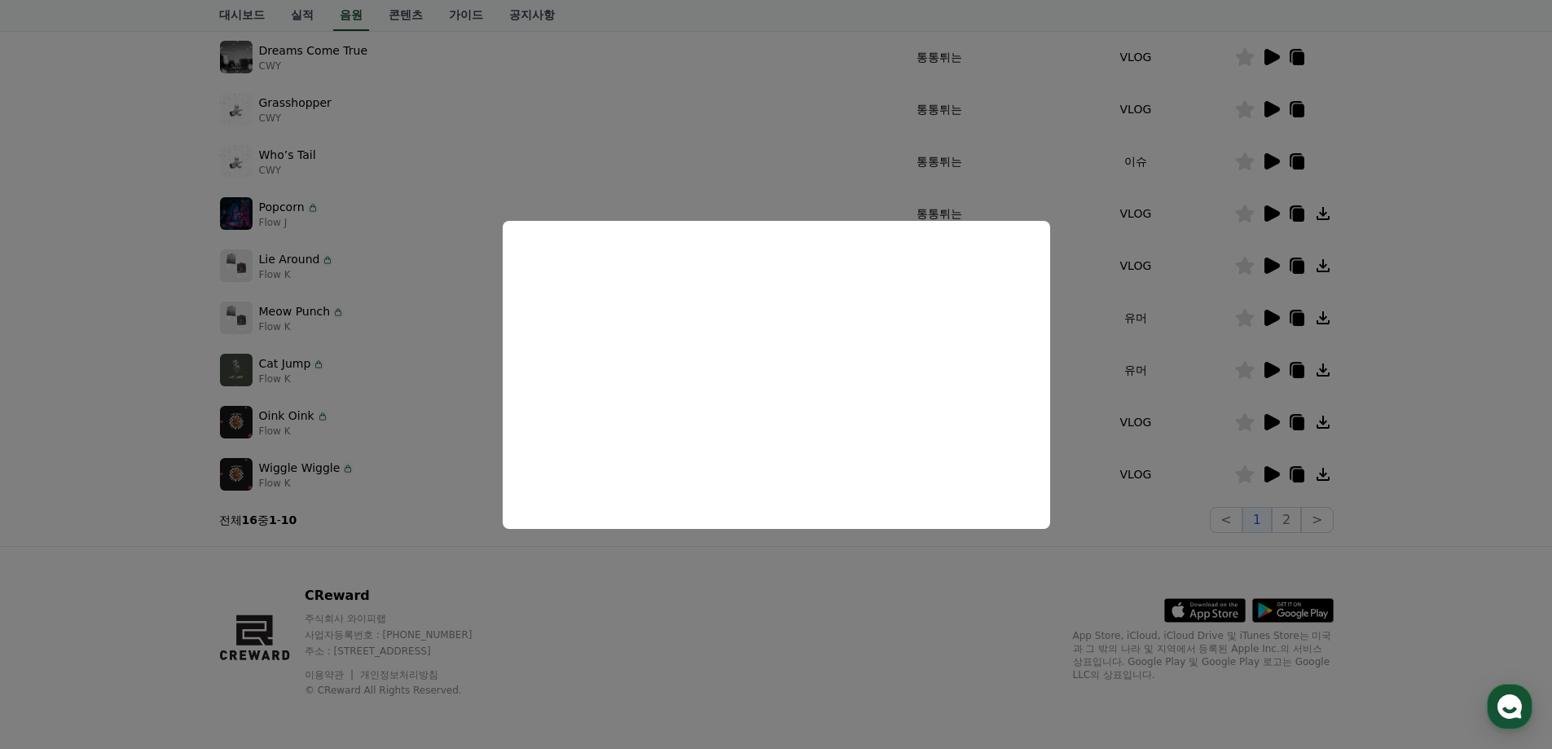
click at [652, 587] on button "close modal" at bounding box center [776, 374] width 1552 height 749
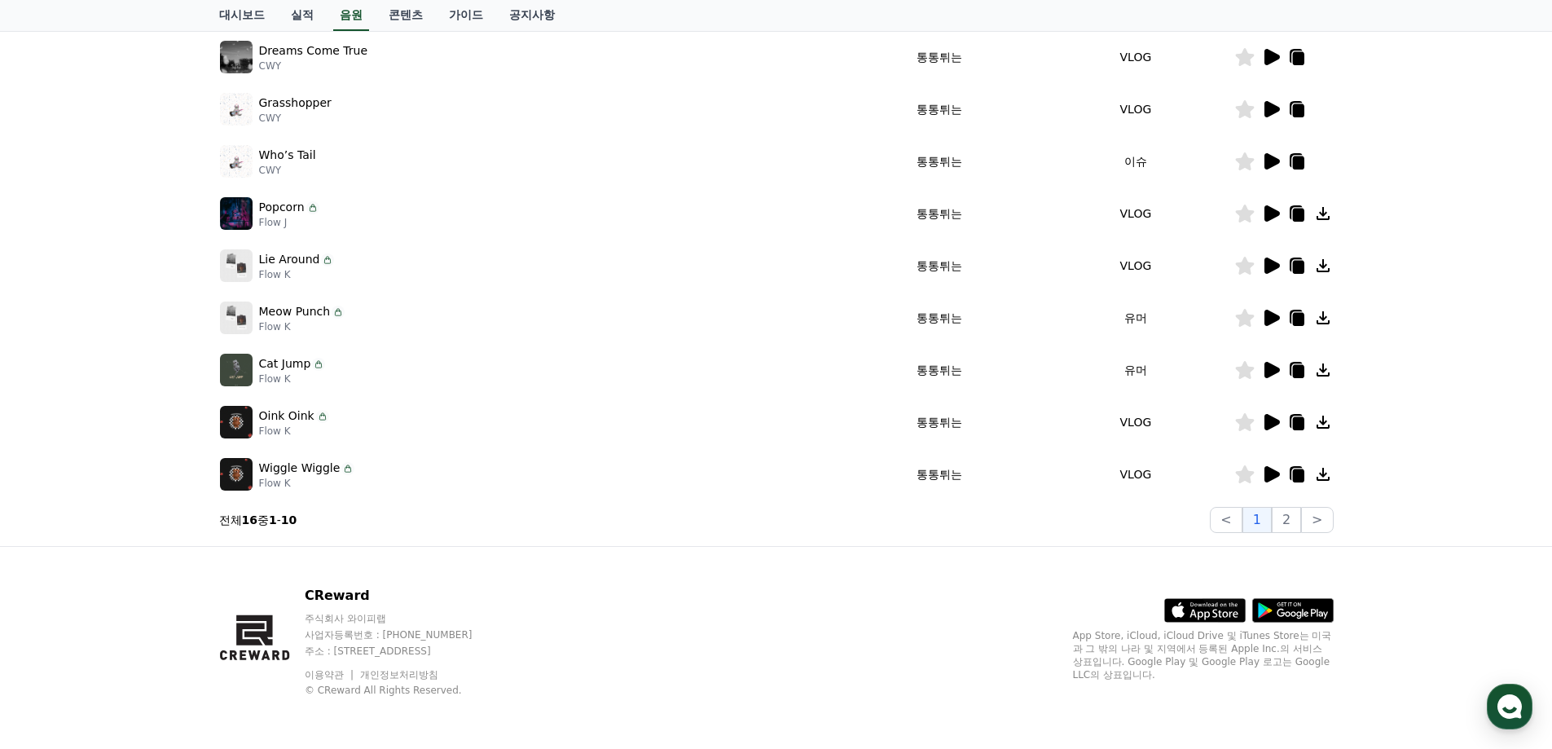
click at [1278, 319] on icon at bounding box center [1272, 318] width 15 height 16
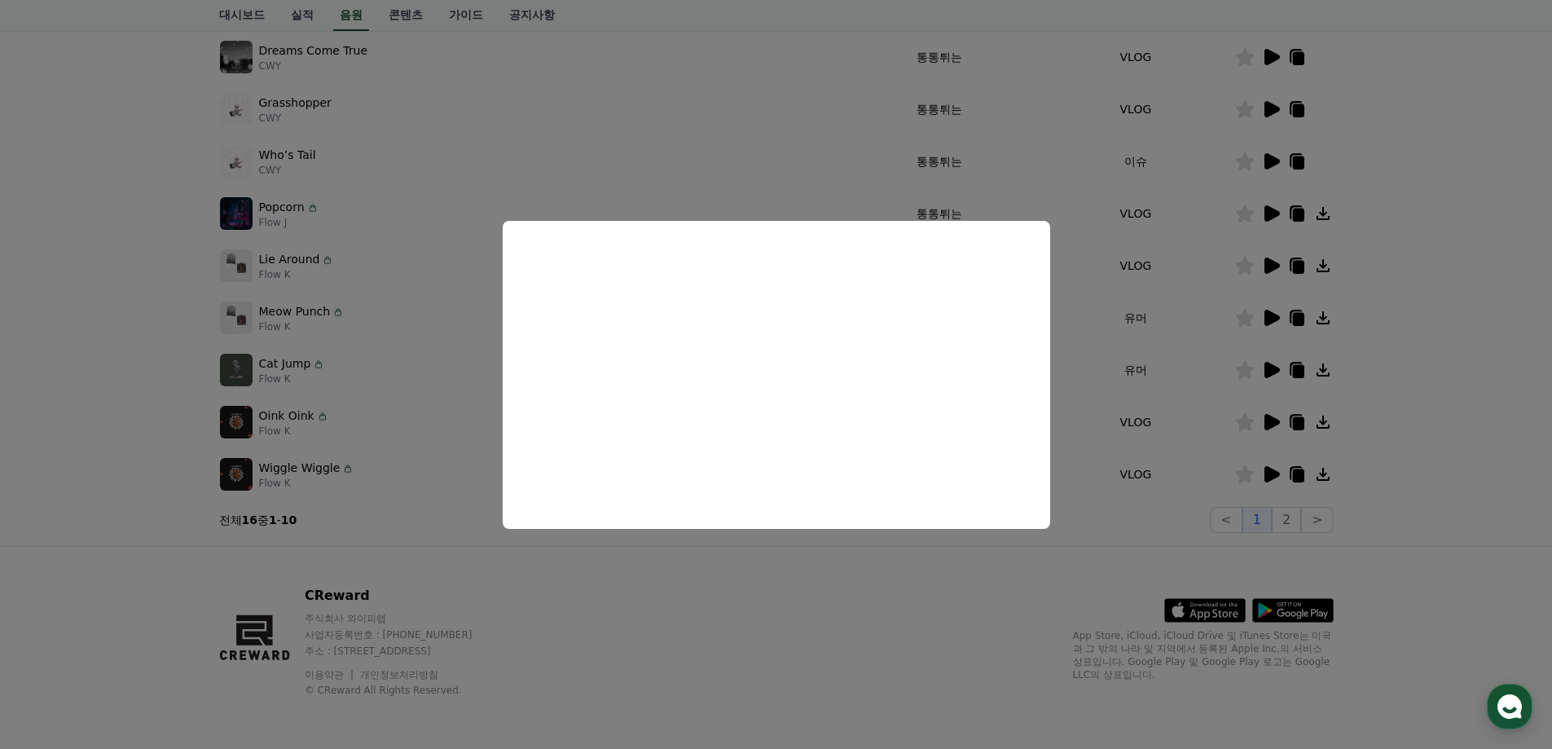
click at [725, 587] on button "close modal" at bounding box center [776, 374] width 1552 height 749
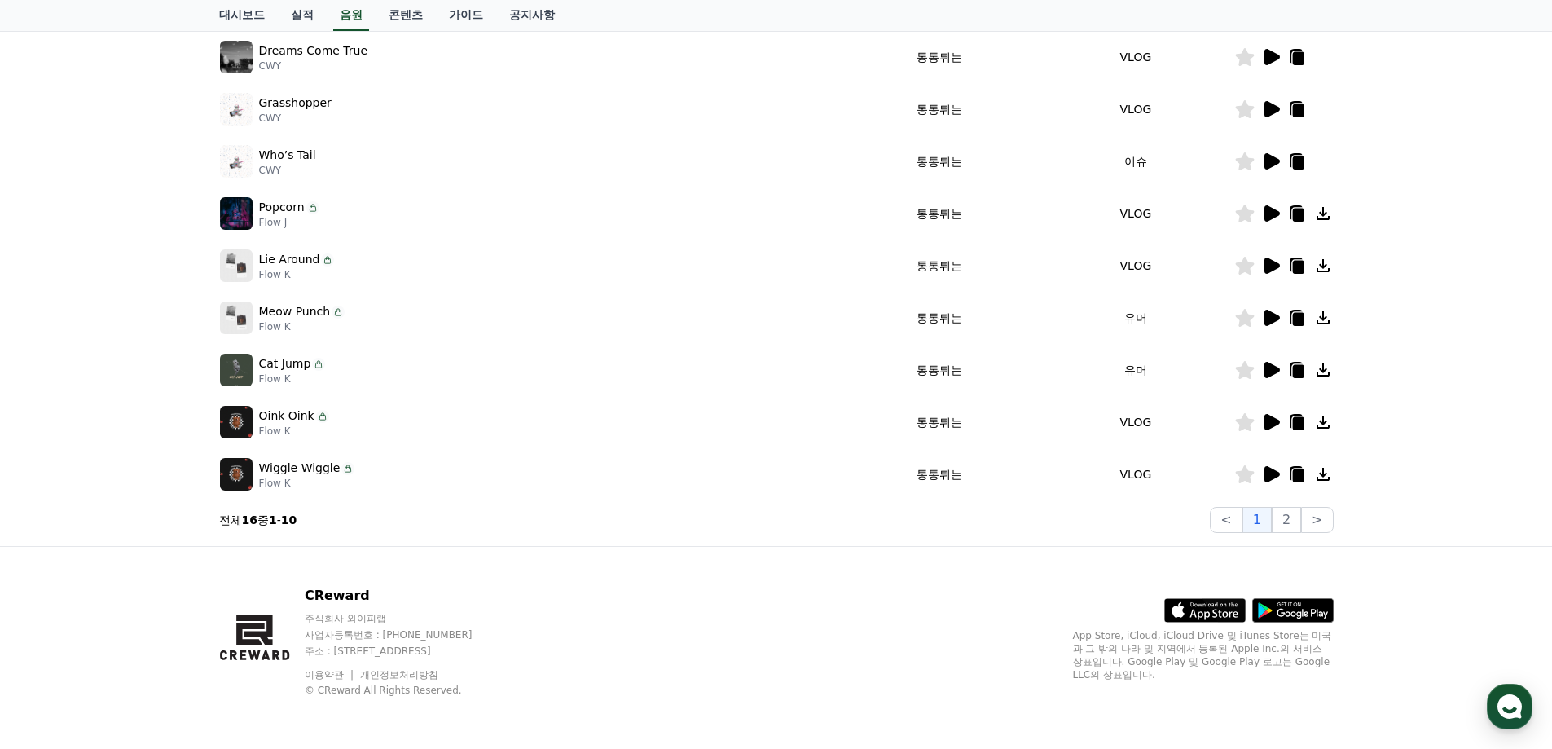
click at [1268, 265] on icon at bounding box center [1272, 266] width 15 height 16
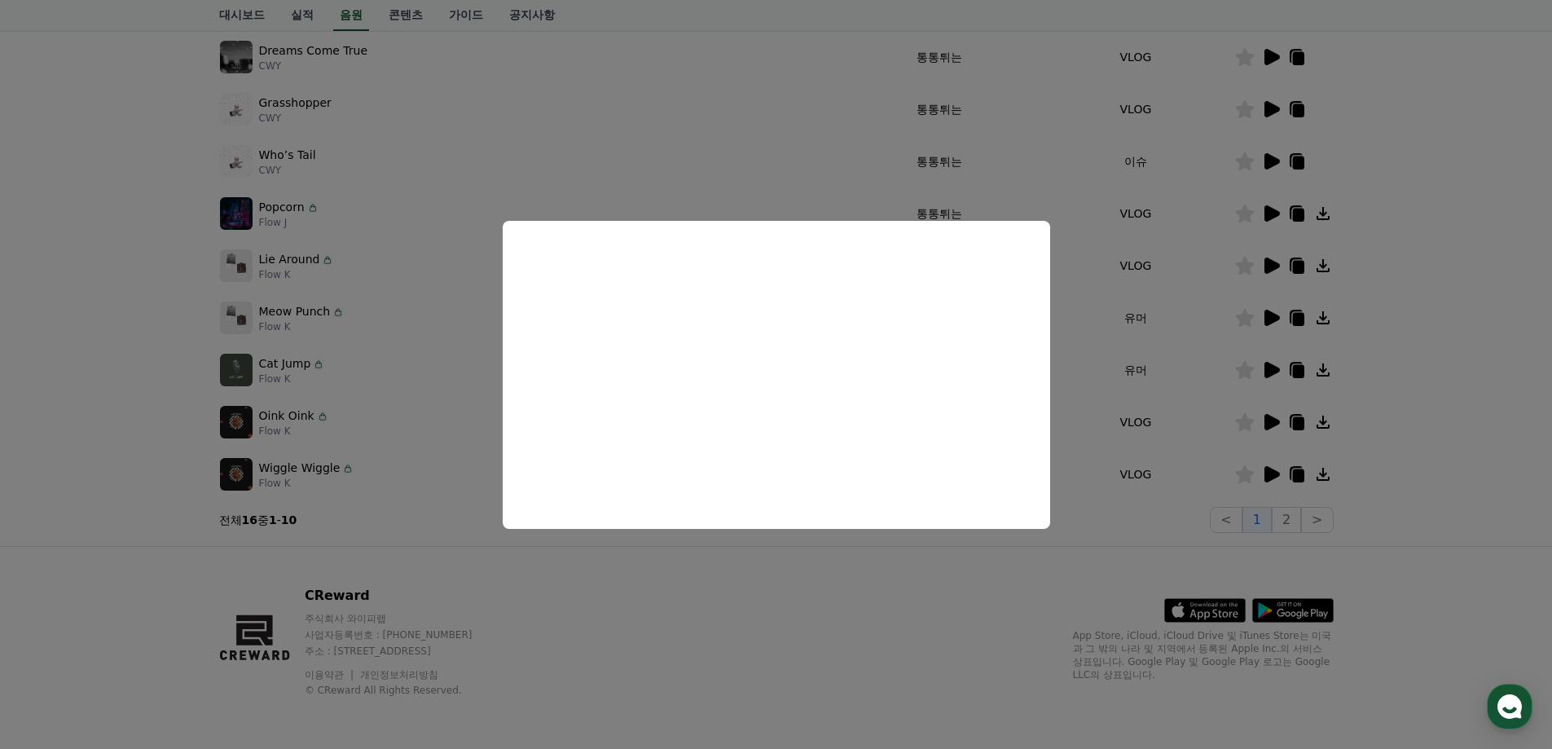
click at [710, 599] on button "close modal" at bounding box center [776, 374] width 1552 height 749
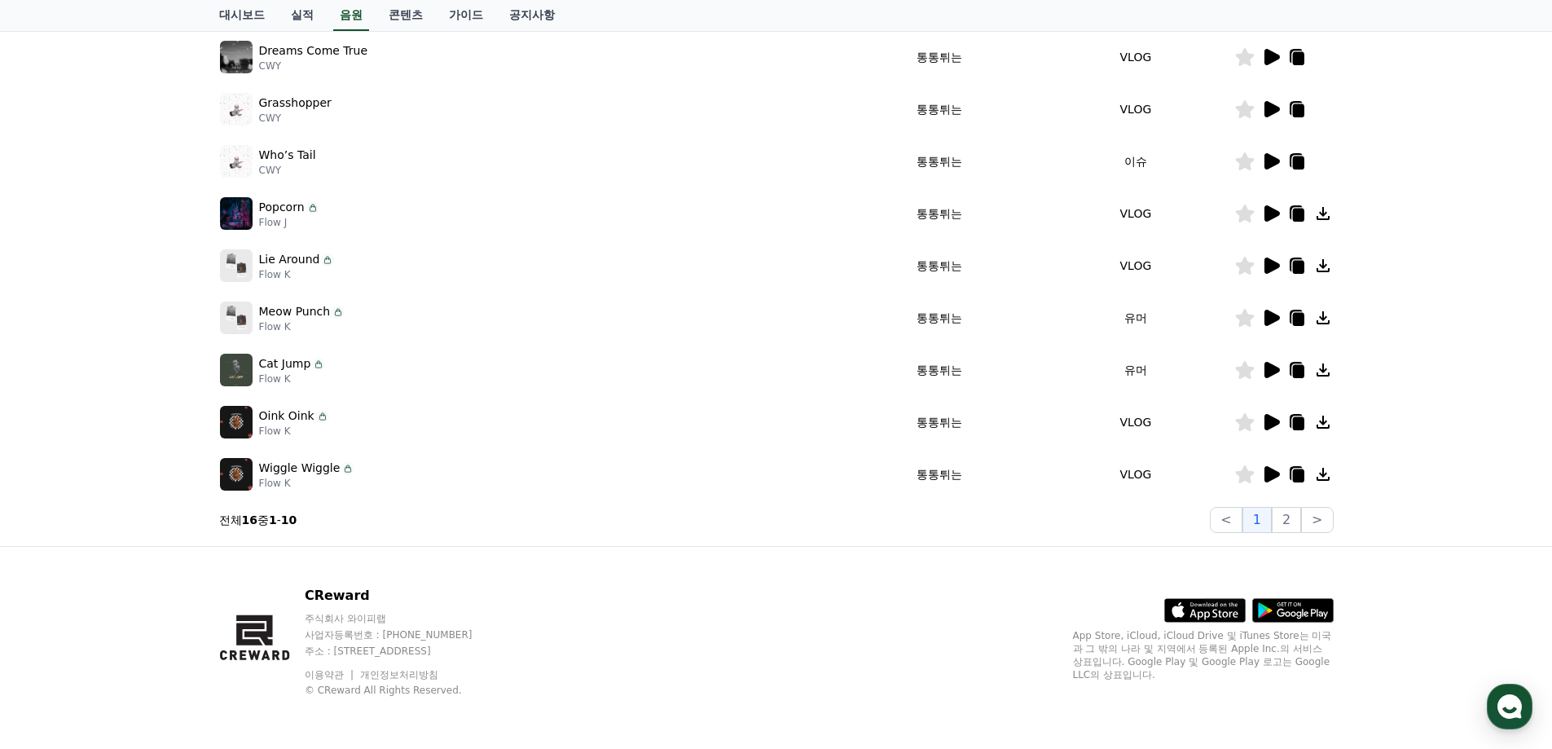
click at [1323, 266] on icon at bounding box center [1323, 265] width 13 height 13
